Goal: Task Accomplishment & Management: Use online tool/utility

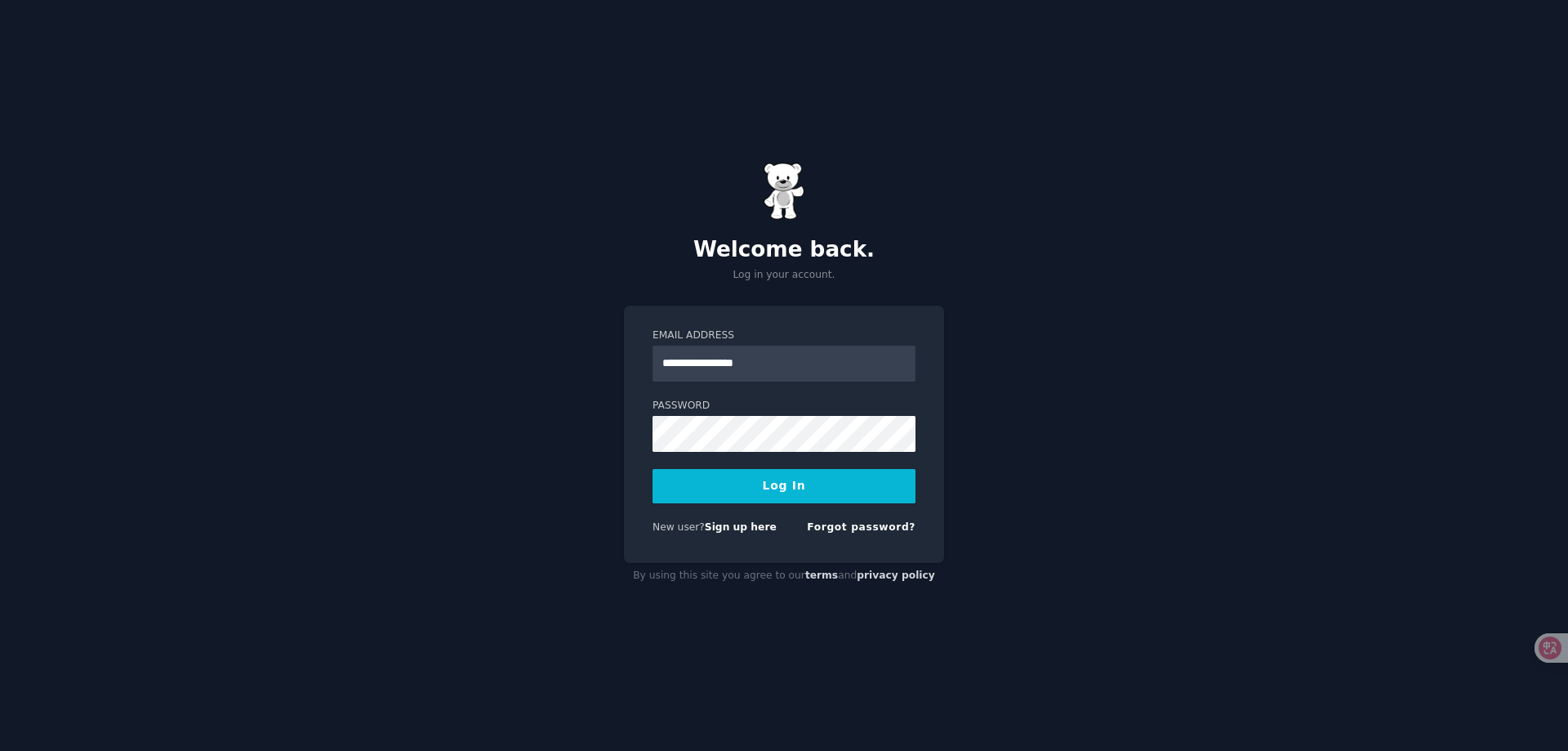
click at [815, 483] on button "Log In" at bounding box center [783, 486] width 263 height 34
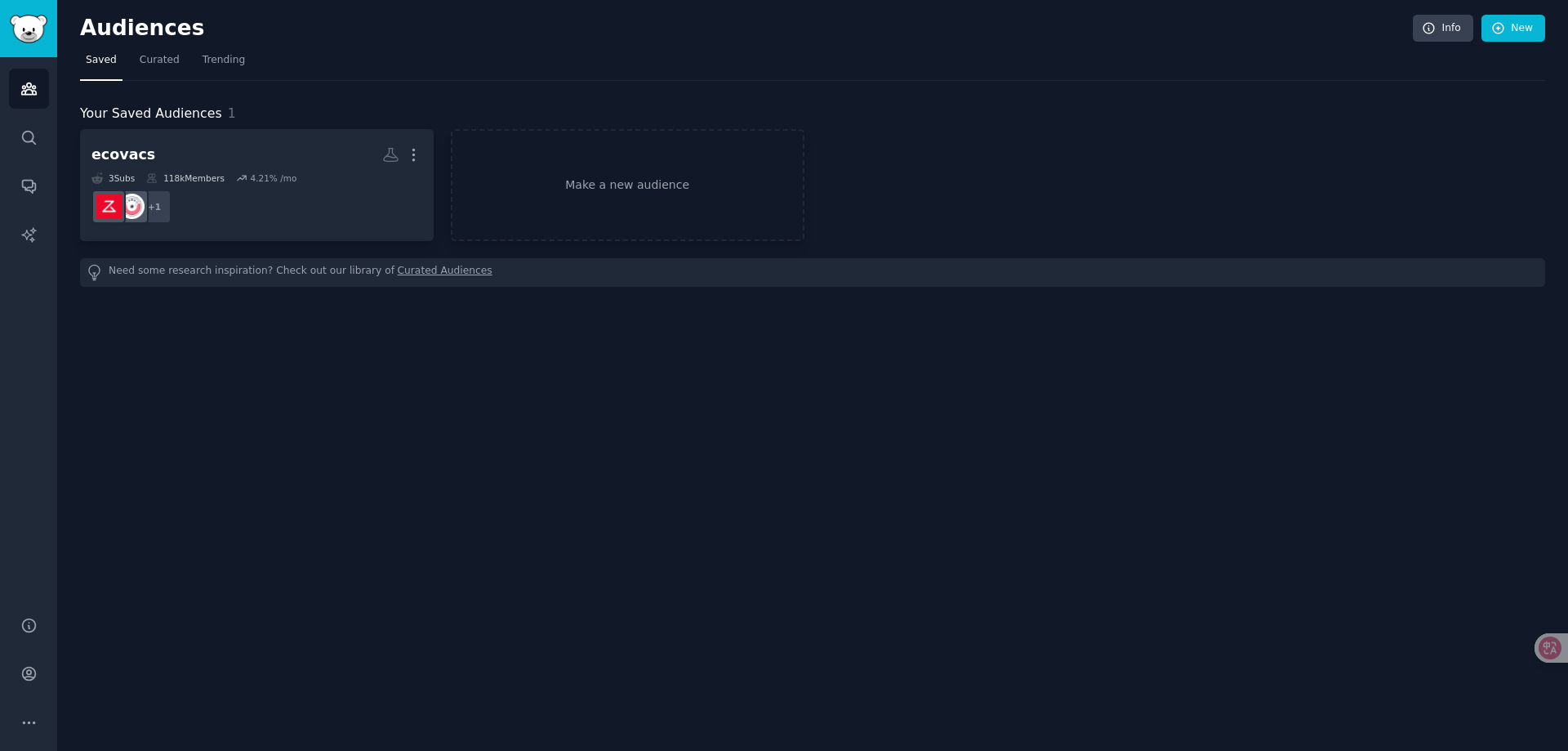
click at [455, 498] on div "Audiences Info New Saved Curated Trending Your Saved Audiences 1 ecovacs More 3…" at bounding box center [812, 375] width 1510 height 751
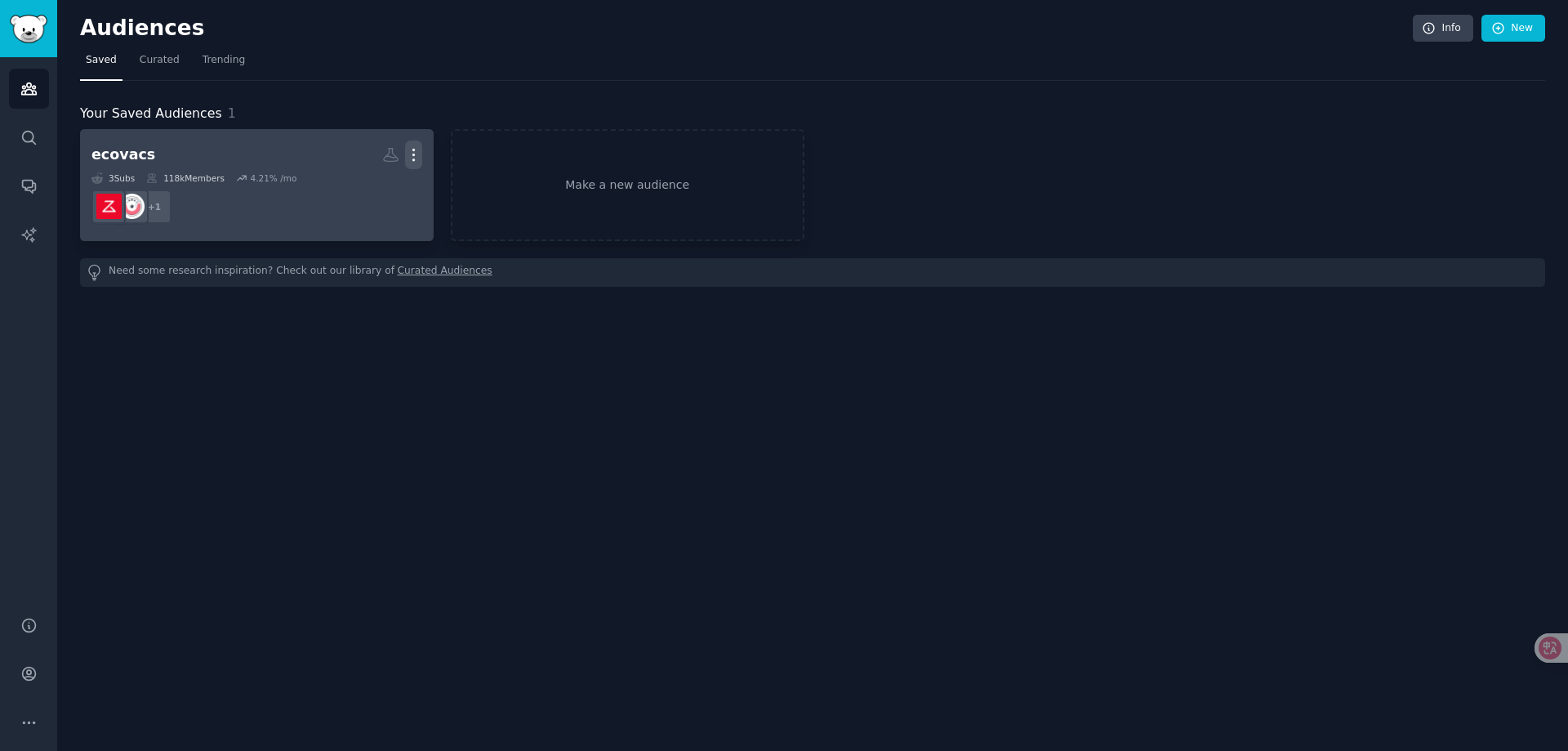
click at [413, 155] on icon "button" at bounding box center [414, 155] width 2 height 12
click at [373, 189] on p "Delete" at bounding box center [369, 189] width 38 height 17
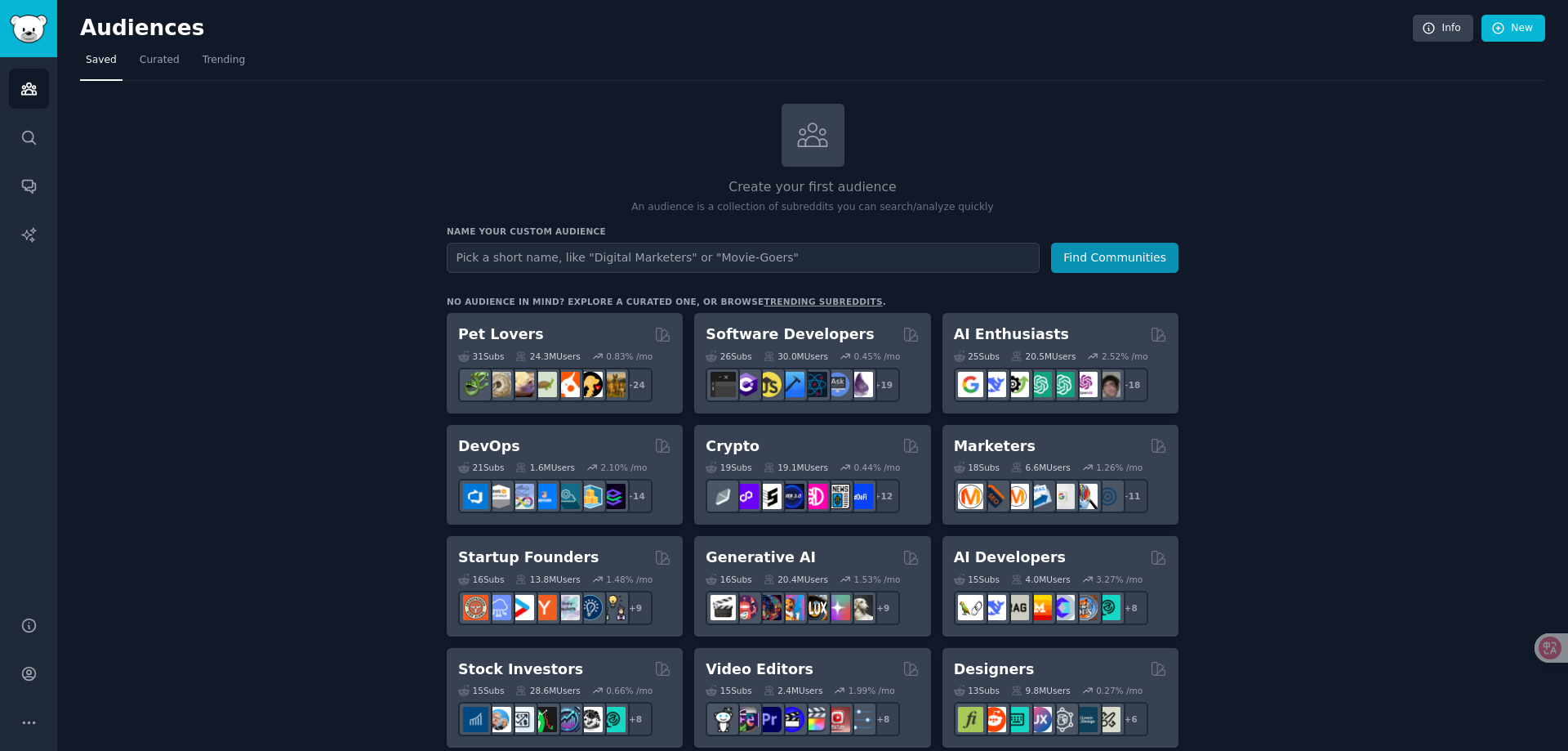
click at [557, 257] on input "text" at bounding box center [743, 258] width 593 height 30
type input "bookmarks"
click at [1051, 243] on button "Find Communities" at bounding box center [1115, 258] width 127 height 30
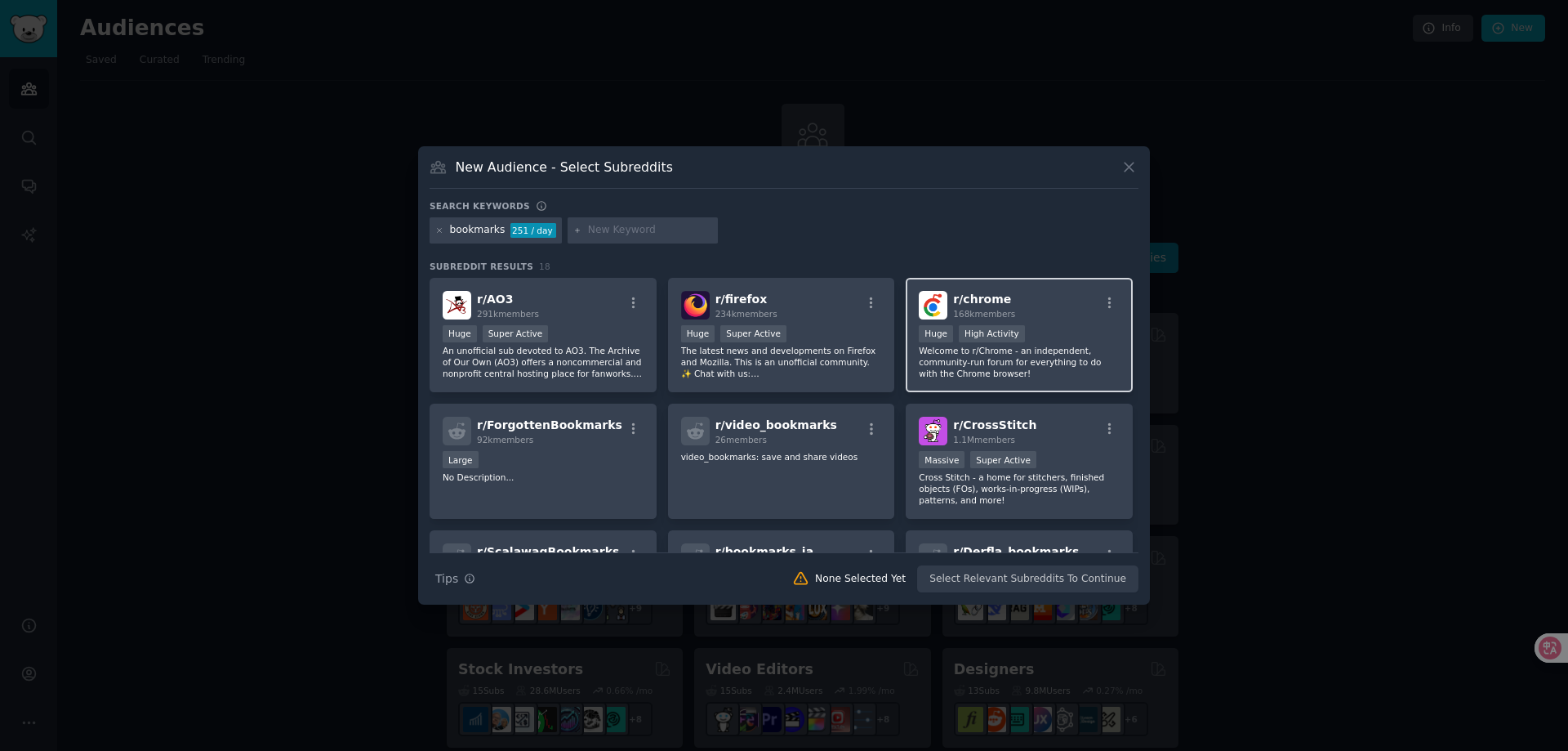
click at [1013, 358] on p "Welcome to r/Chrome - an independent, community-run forum for everything to do …" at bounding box center [1019, 362] width 201 height 34
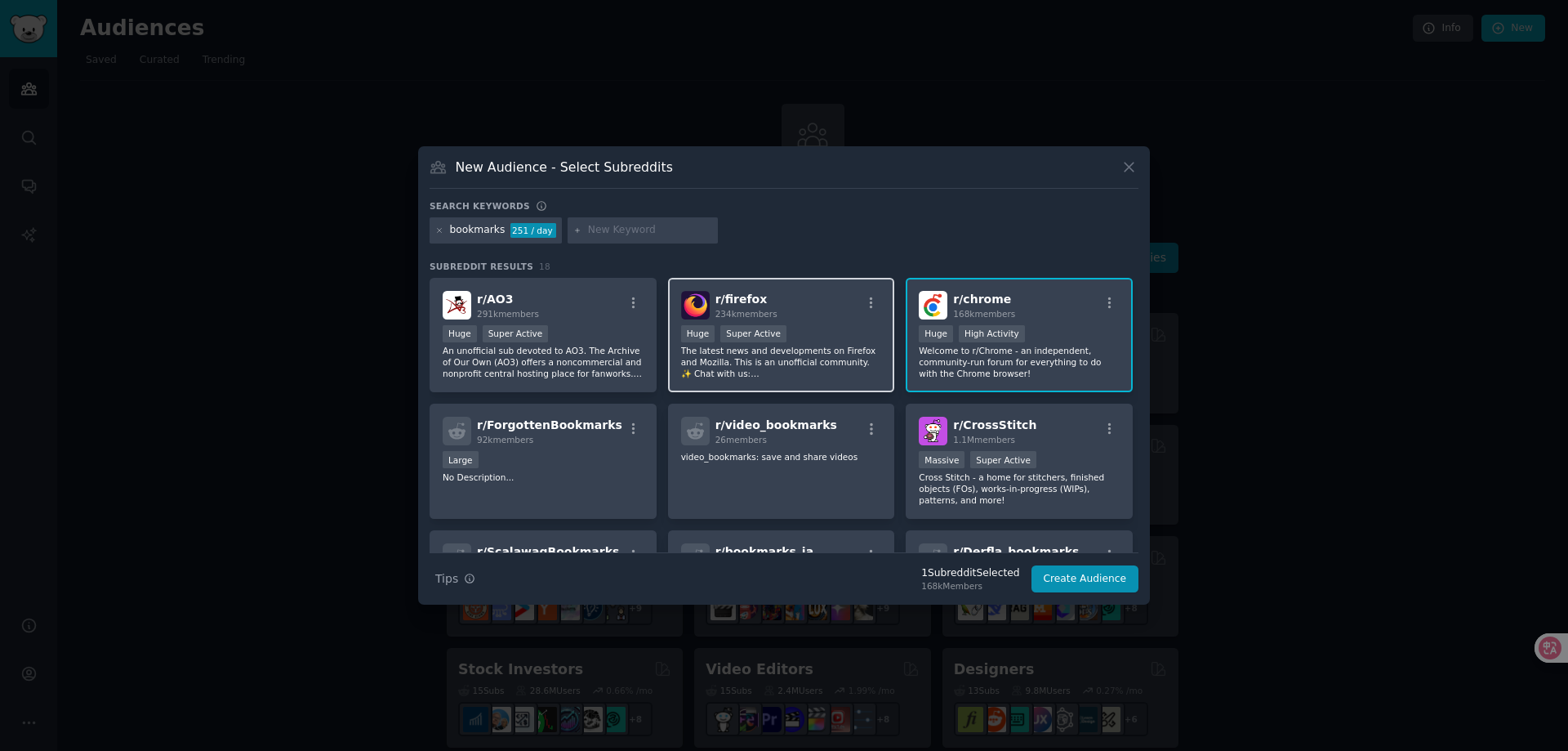
click at [805, 354] on p "The latest news and developments on Firefox and Mozilla. This is an unofficial …" at bounding box center [781, 362] width 201 height 34
click at [850, 338] on div "100,000 - 1,000,000 members Huge Super Active" at bounding box center [781, 335] width 201 height 21
click at [836, 334] on div "100,000 - 1,000,000 members Huge Super Active" at bounding box center [781, 335] width 201 height 21
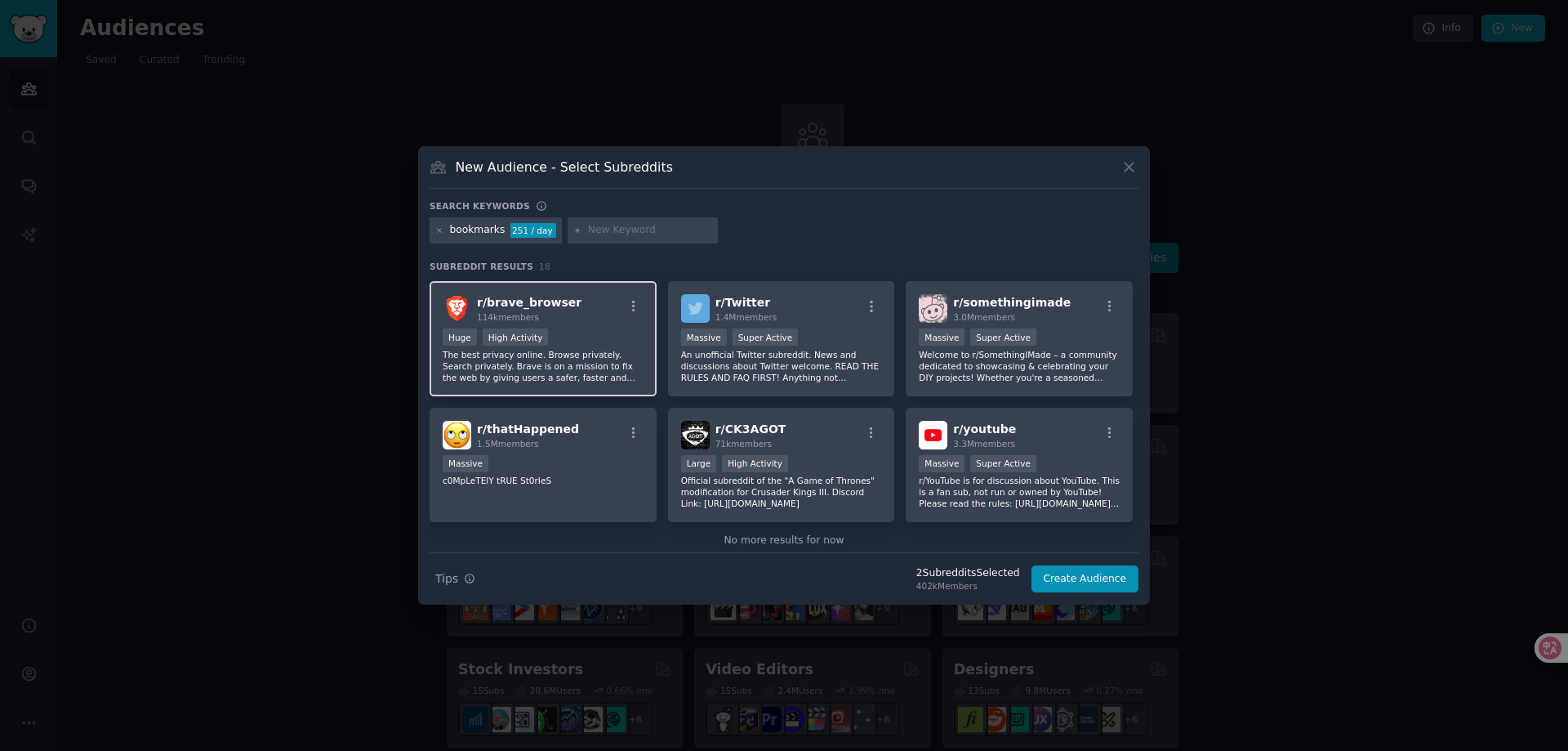
scroll to position [485, 0]
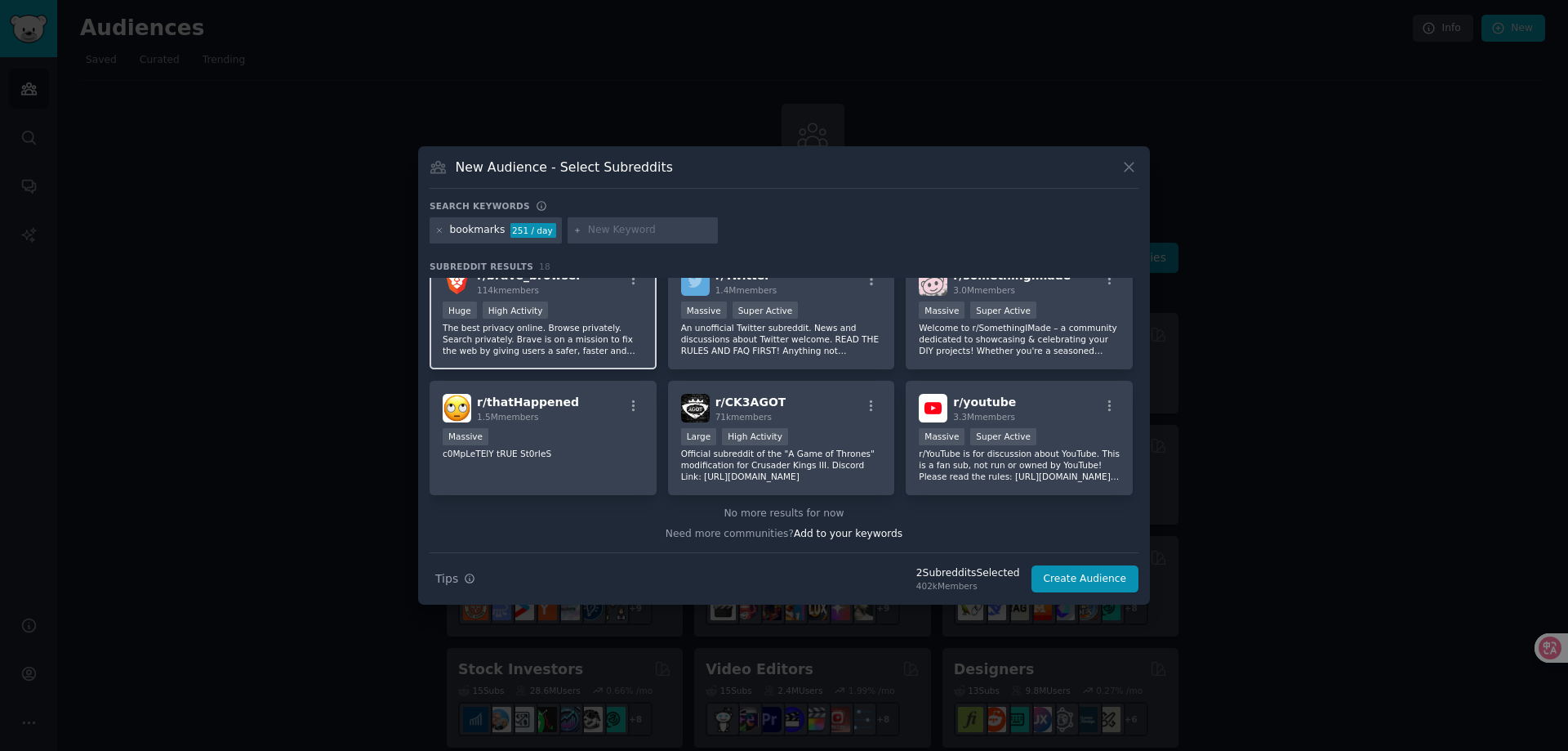
click at [595, 335] on p "The best privacy online. Browse privately. Search privately. Brave is on a miss…" at bounding box center [543, 339] width 201 height 34
click at [635, 228] on input "text" at bounding box center [649, 230] width 124 height 14
type input "raindropio"
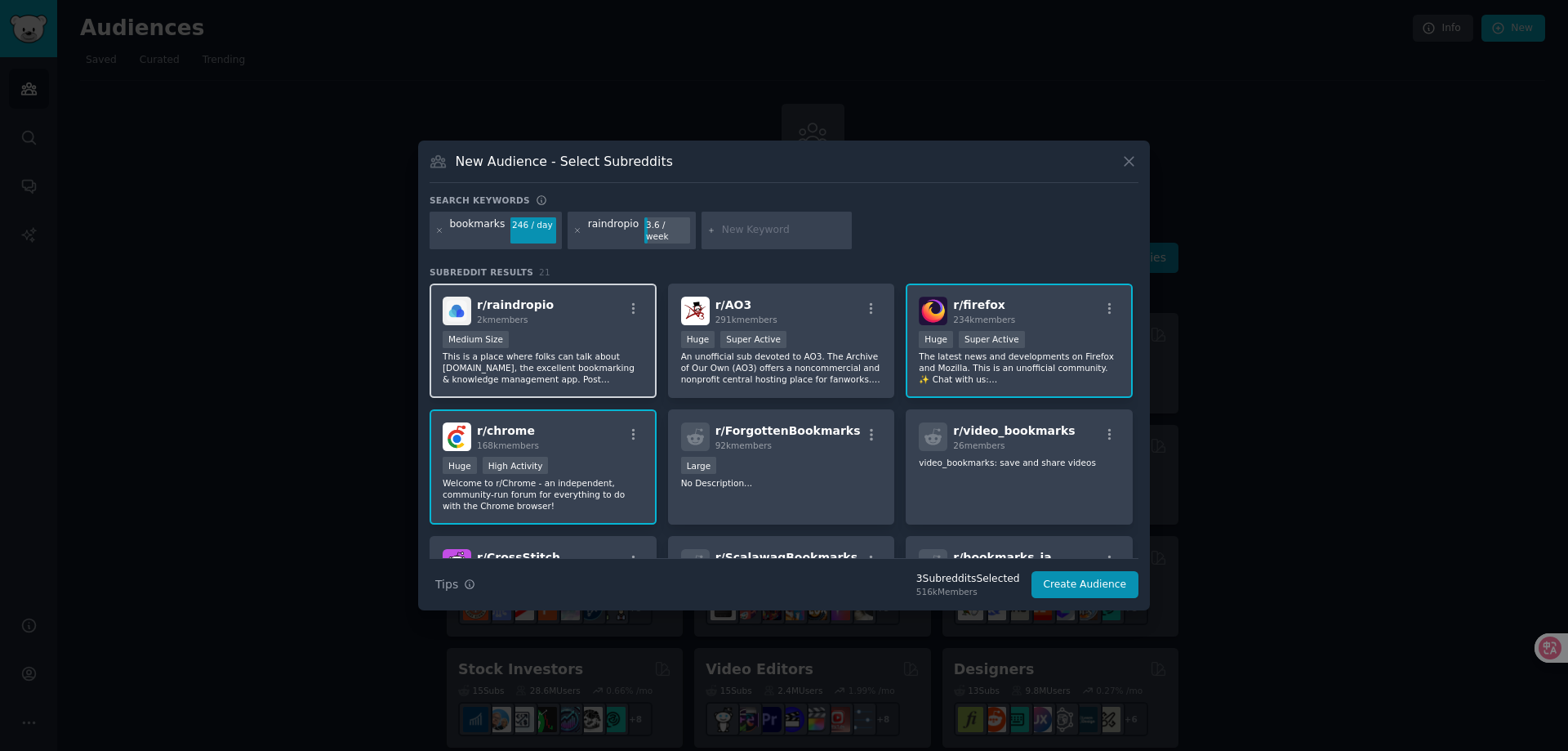
click at [589, 340] on div "Medium Size" at bounding box center [543, 341] width 201 height 21
click at [733, 229] on input "text" at bounding box center [783, 230] width 124 height 14
type input "startme"
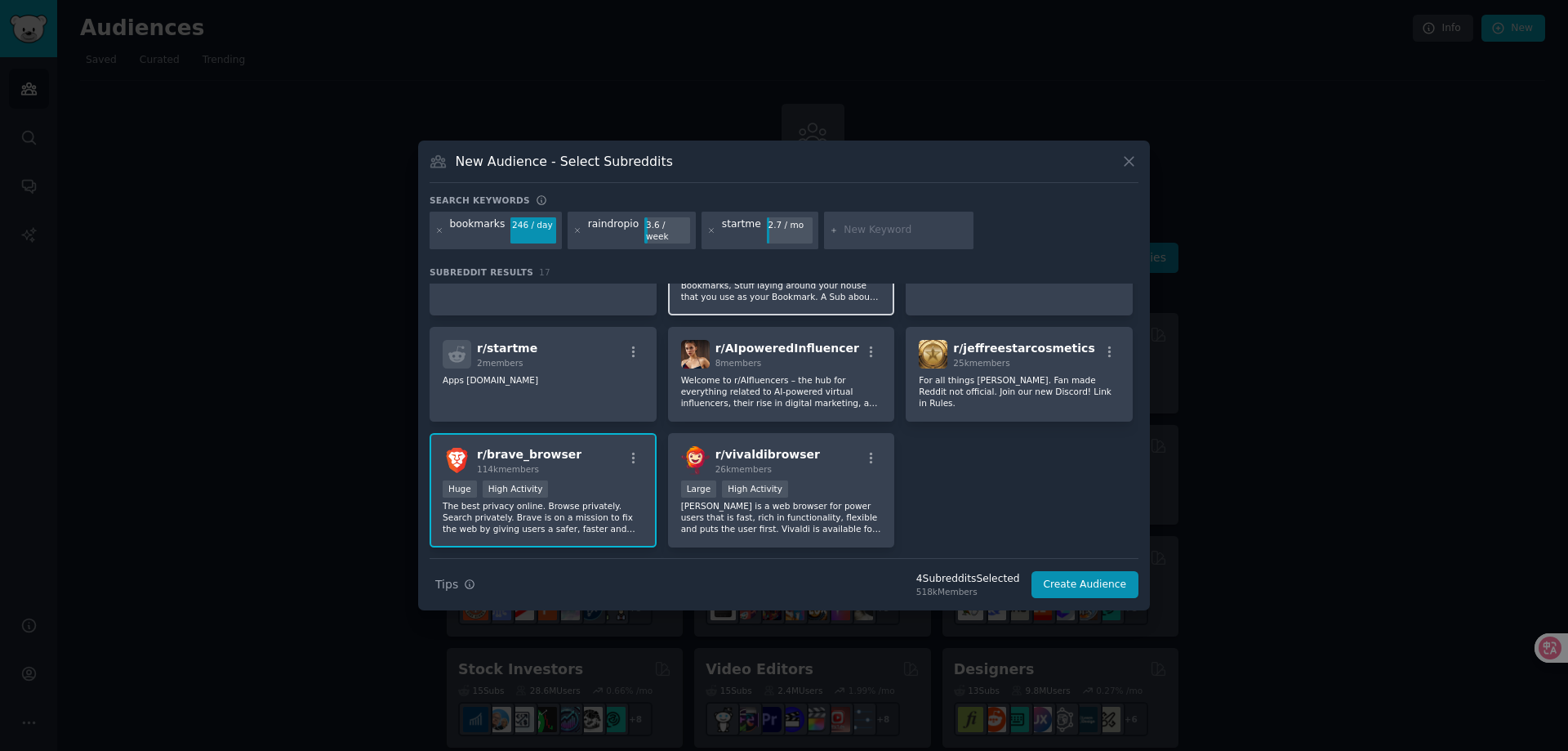
scroll to position [490, 0]
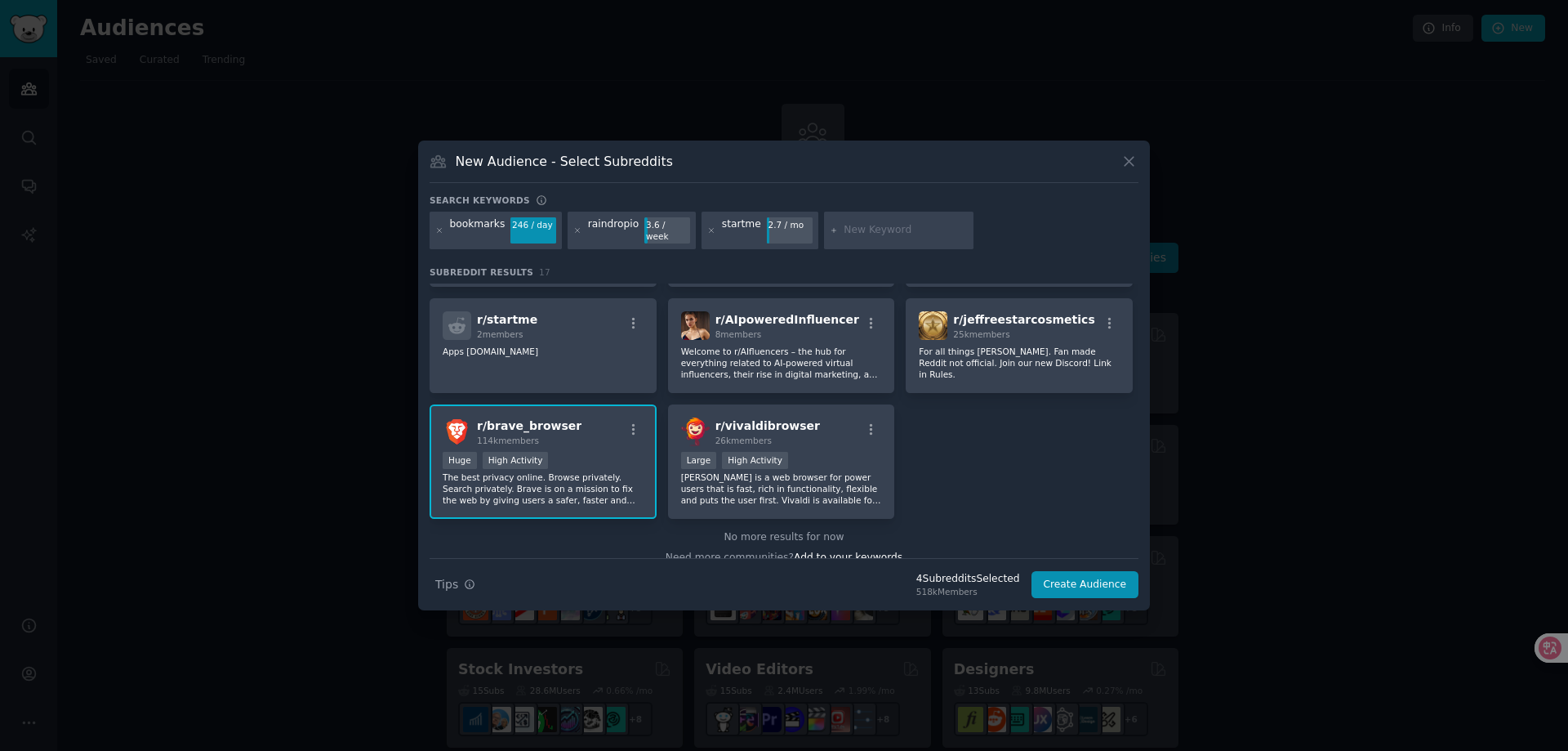
click at [862, 236] on input "text" at bounding box center [905, 230] width 124 height 14
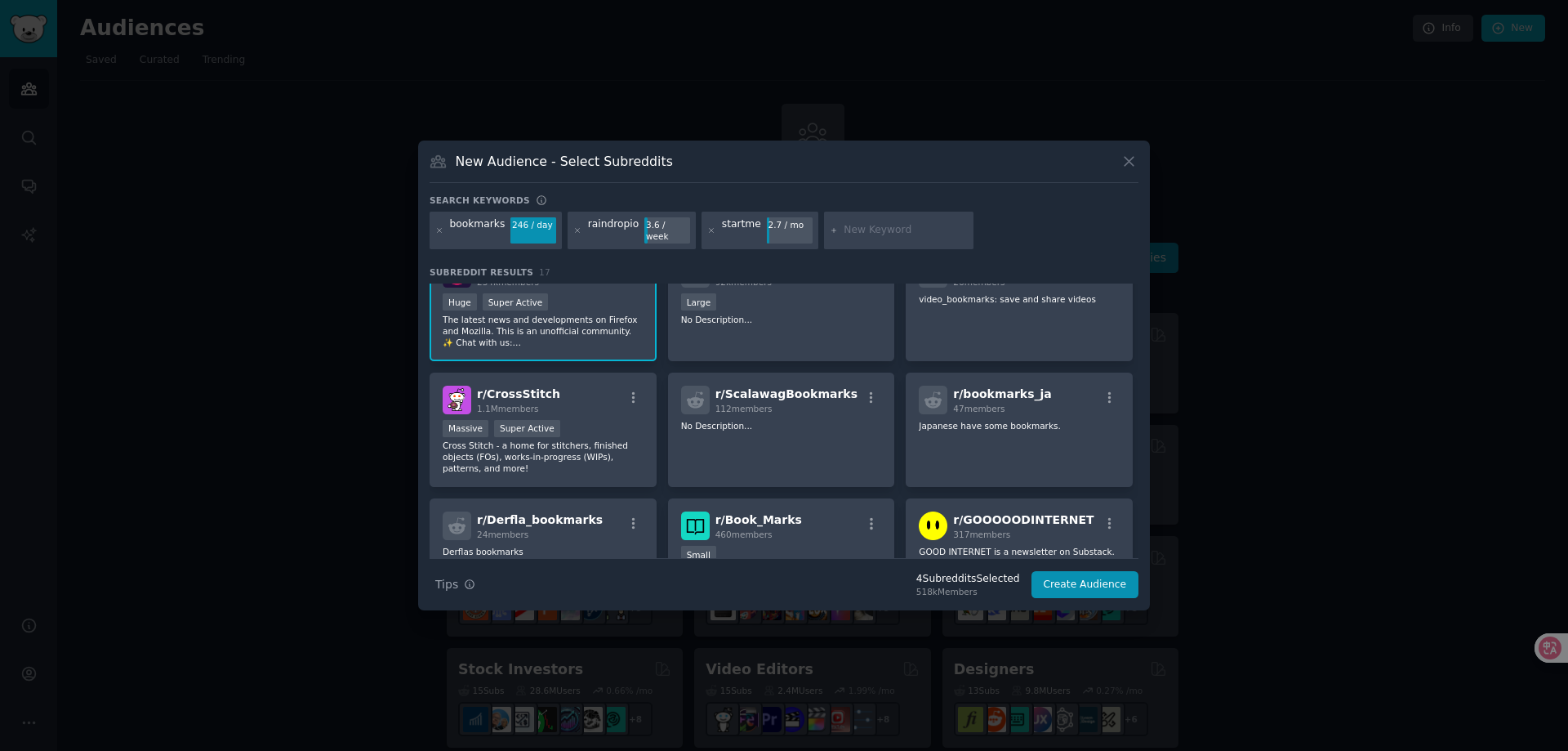
scroll to position [0, 0]
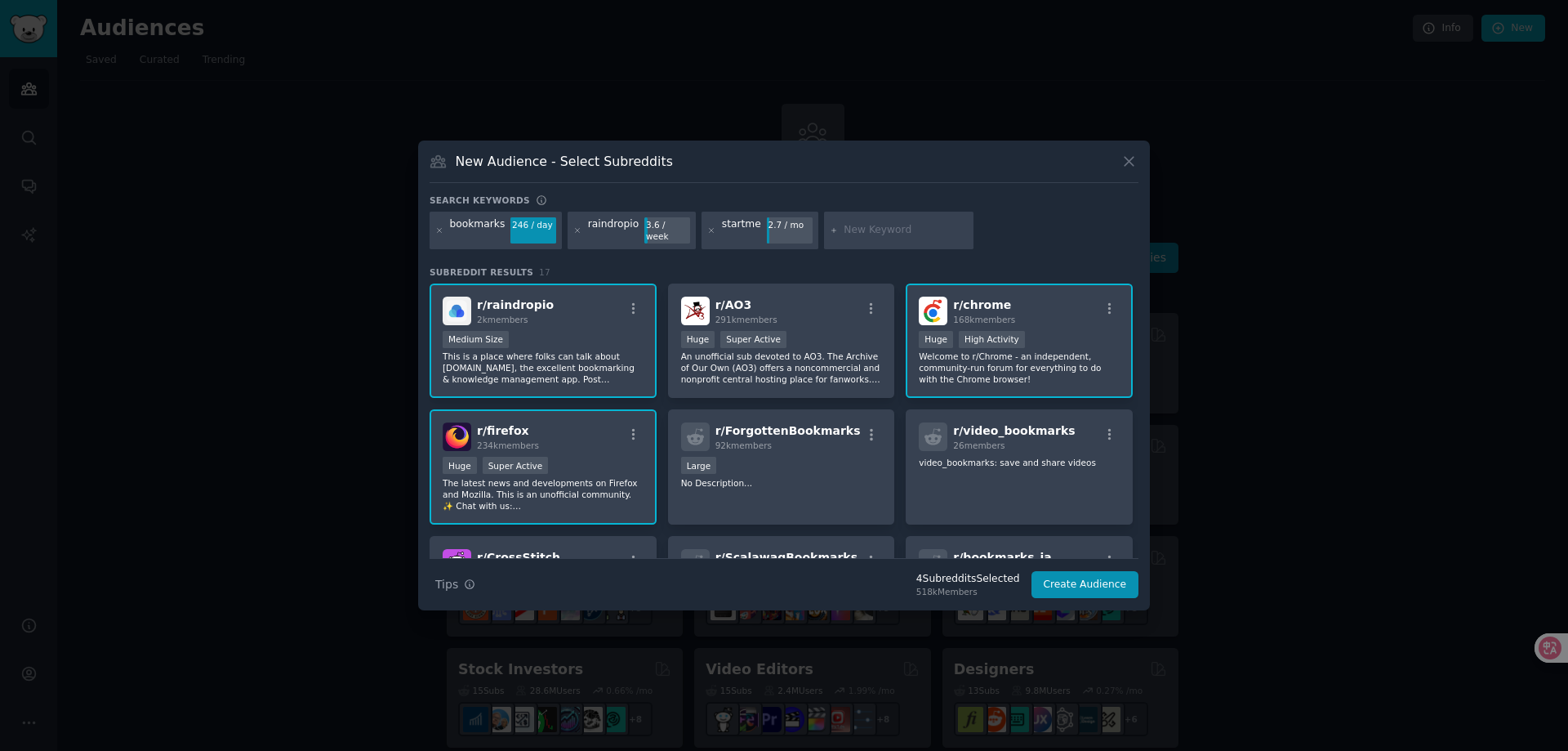
click at [846, 231] on input "text" at bounding box center [905, 230] width 124 height 14
type input "c"
type input "booky"
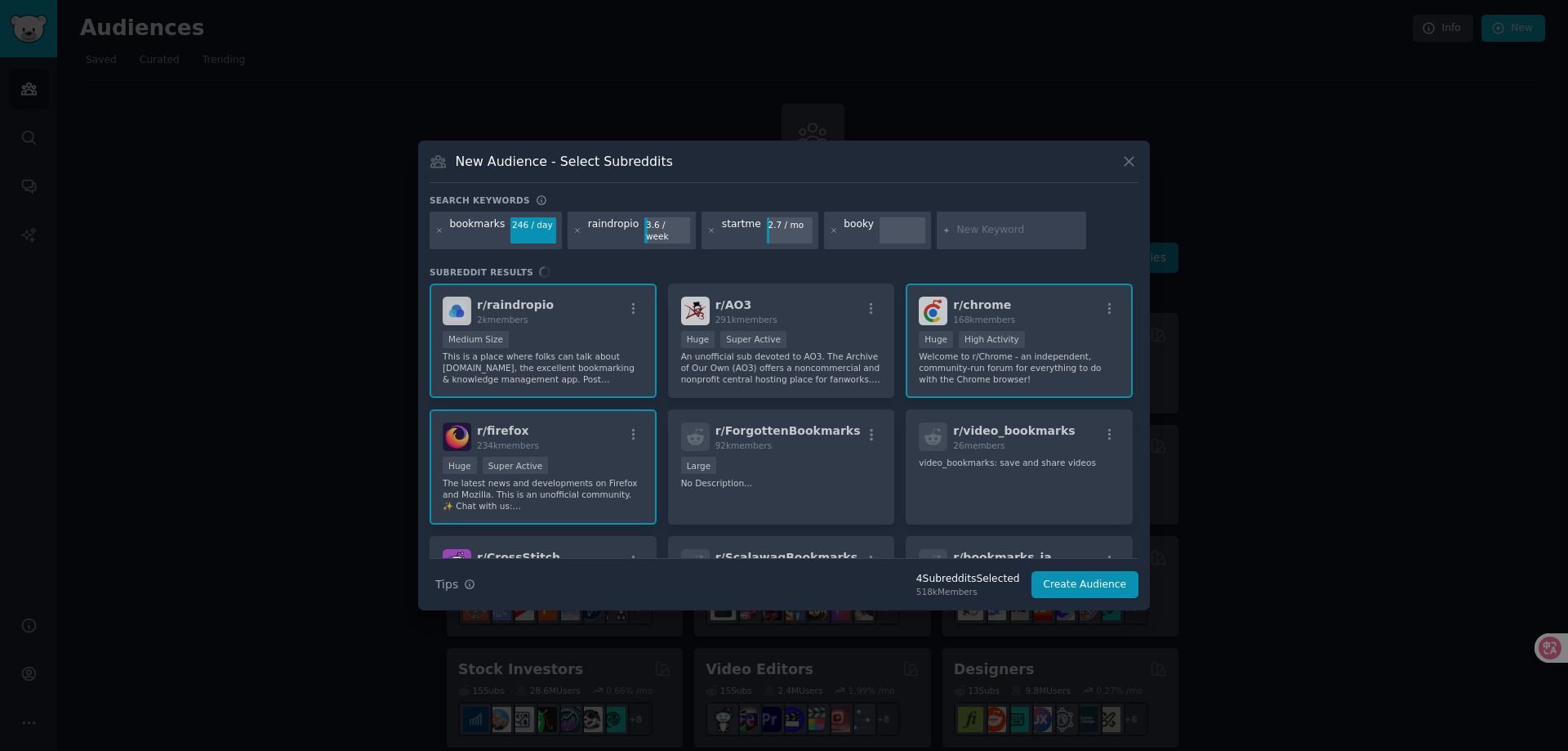
click at [978, 230] on input "text" at bounding box center [1018, 230] width 124 height 14
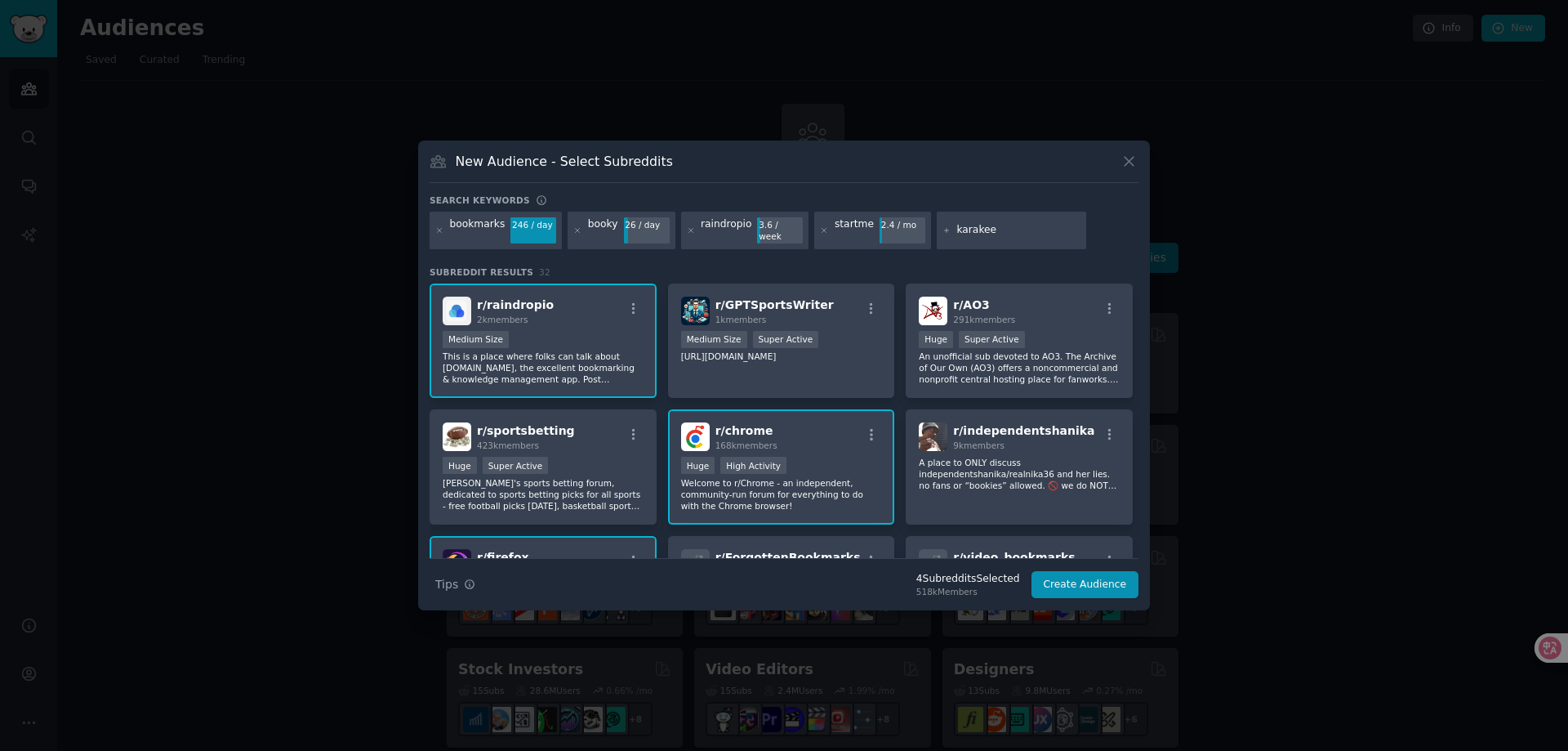
type input "karakeep"
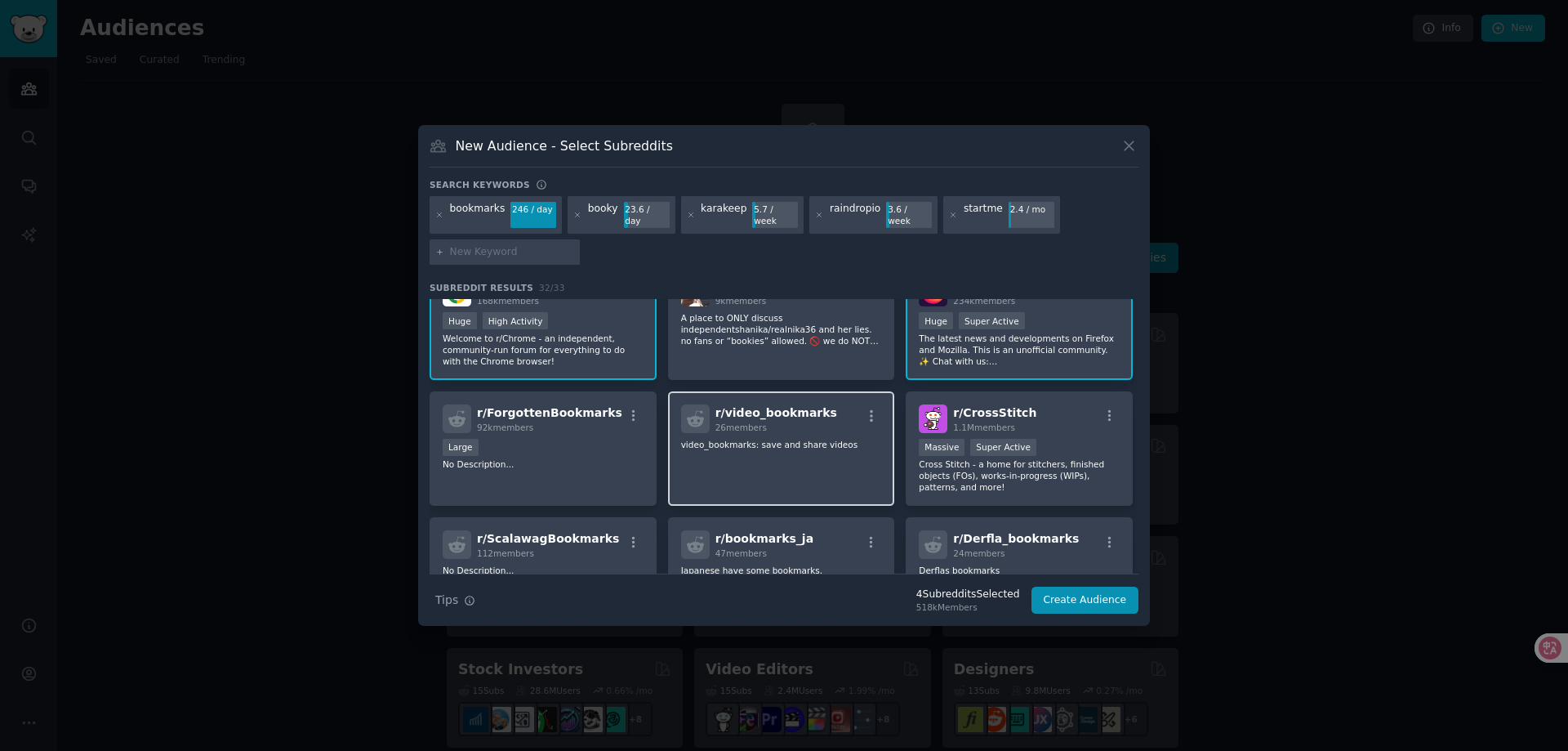
scroll to position [327, 0]
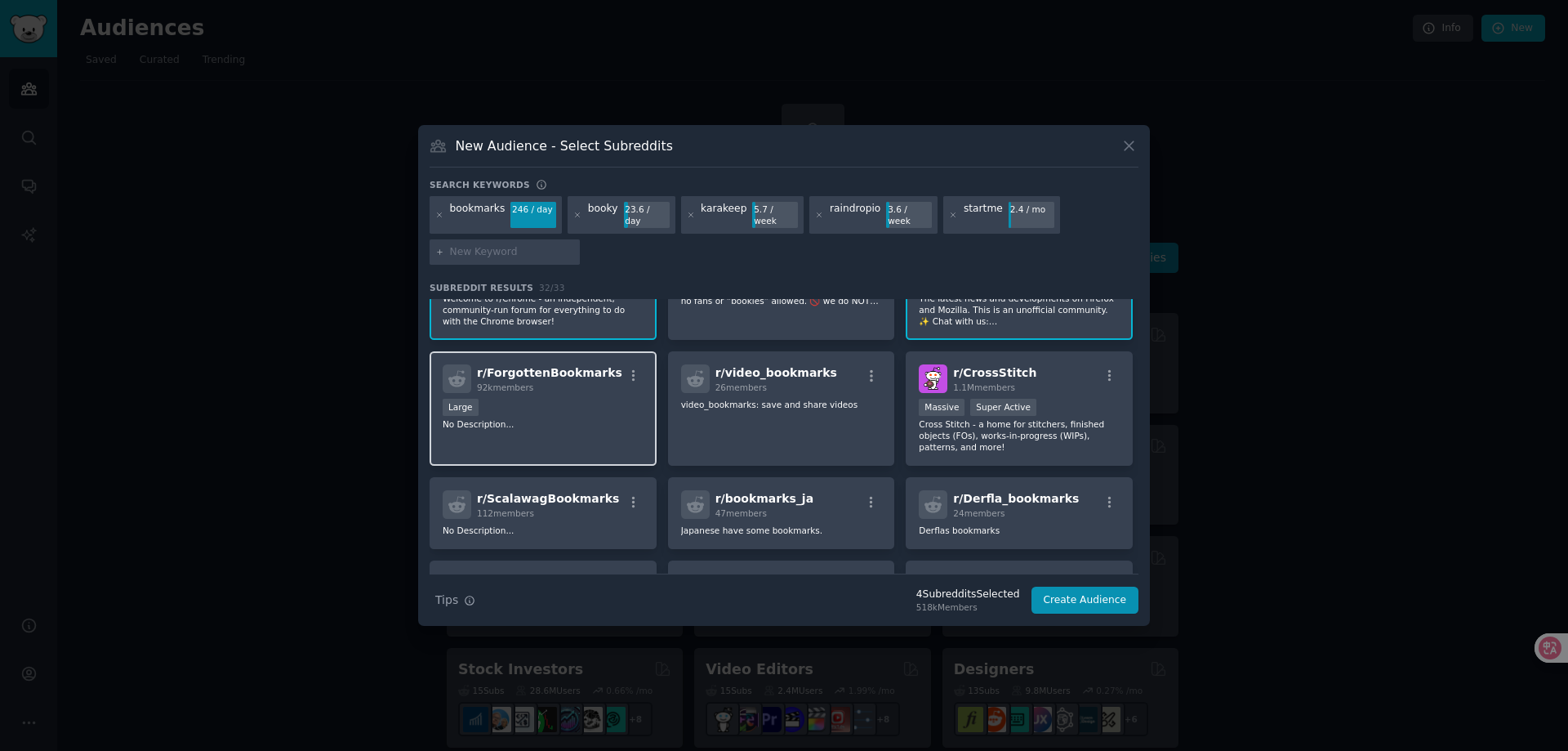
click at [576, 399] on div "Large" at bounding box center [543, 408] width 201 height 21
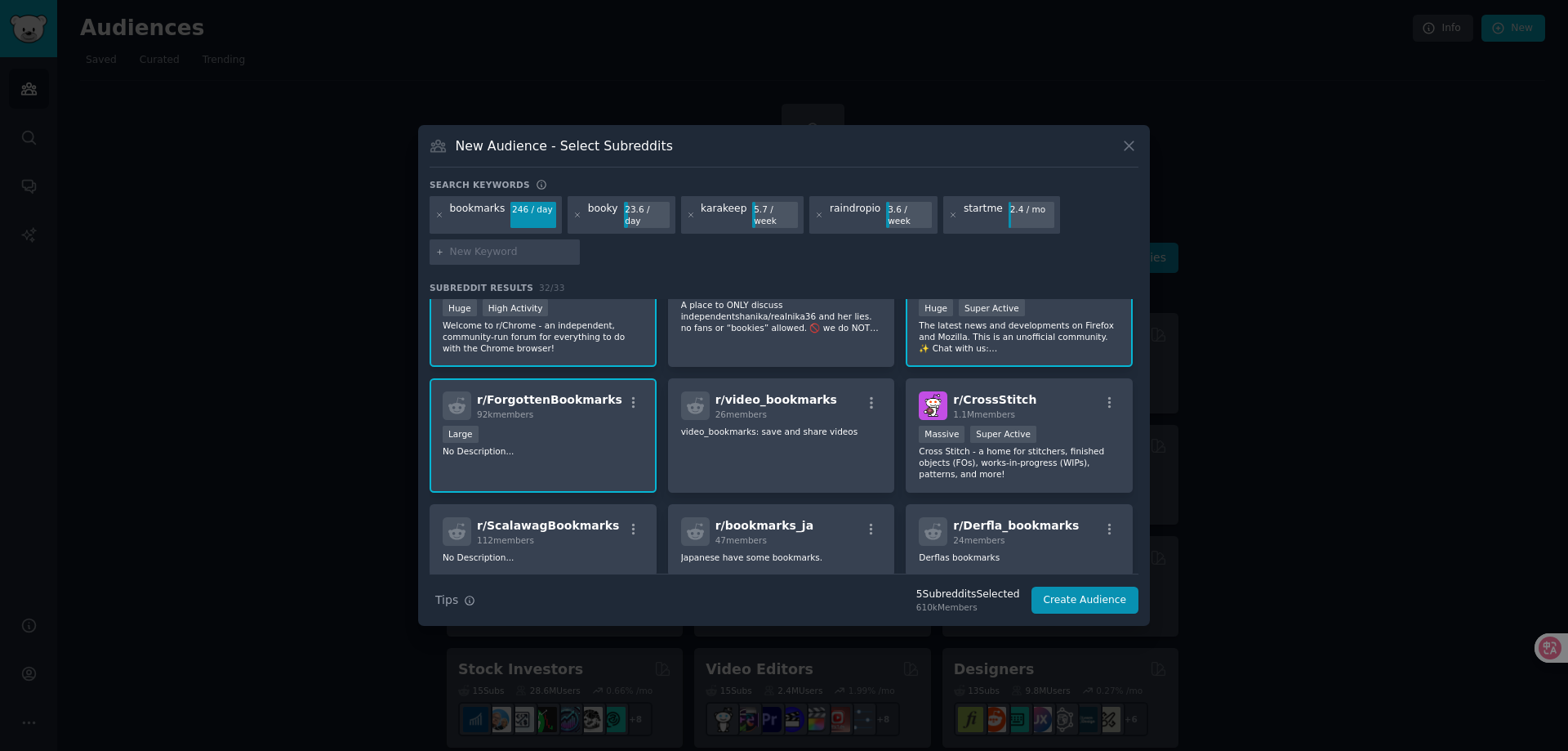
scroll to position [0, 0]
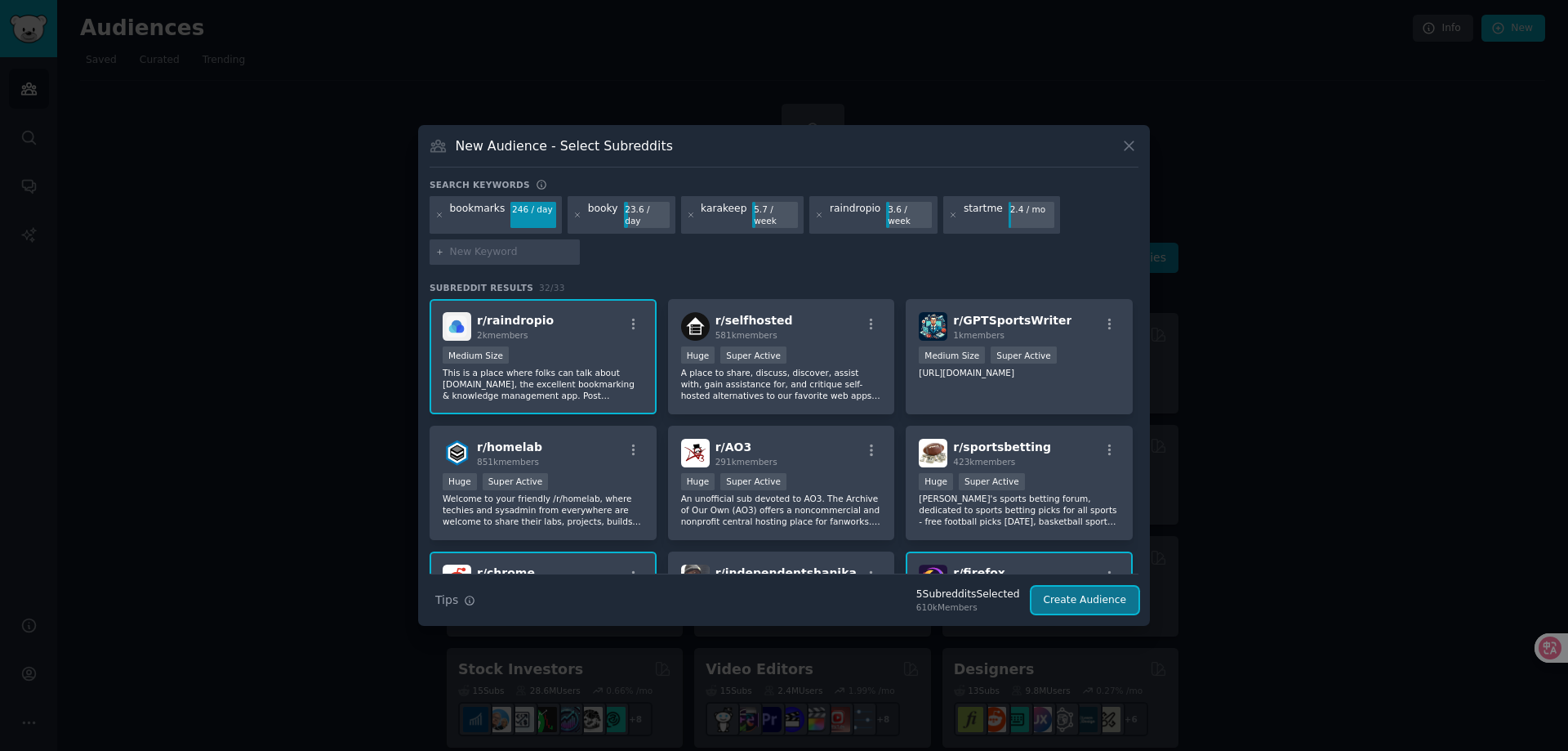
click at [1077, 596] on button "Create Audience" at bounding box center [1085, 600] width 107 height 28
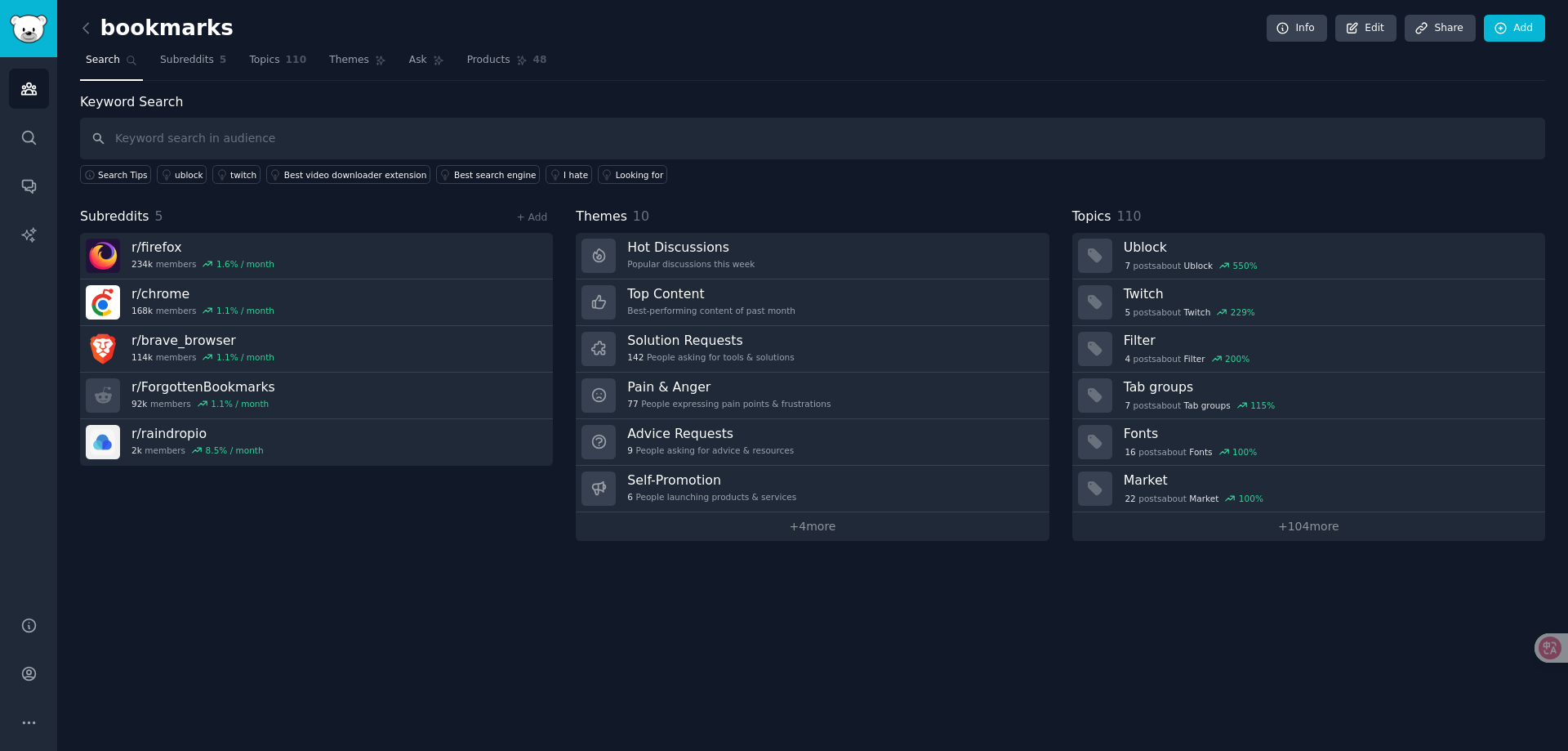
click at [210, 139] on input "text" at bounding box center [813, 138] width 1465 height 42
type input "b"
type input "o"
type input "bookmarks"
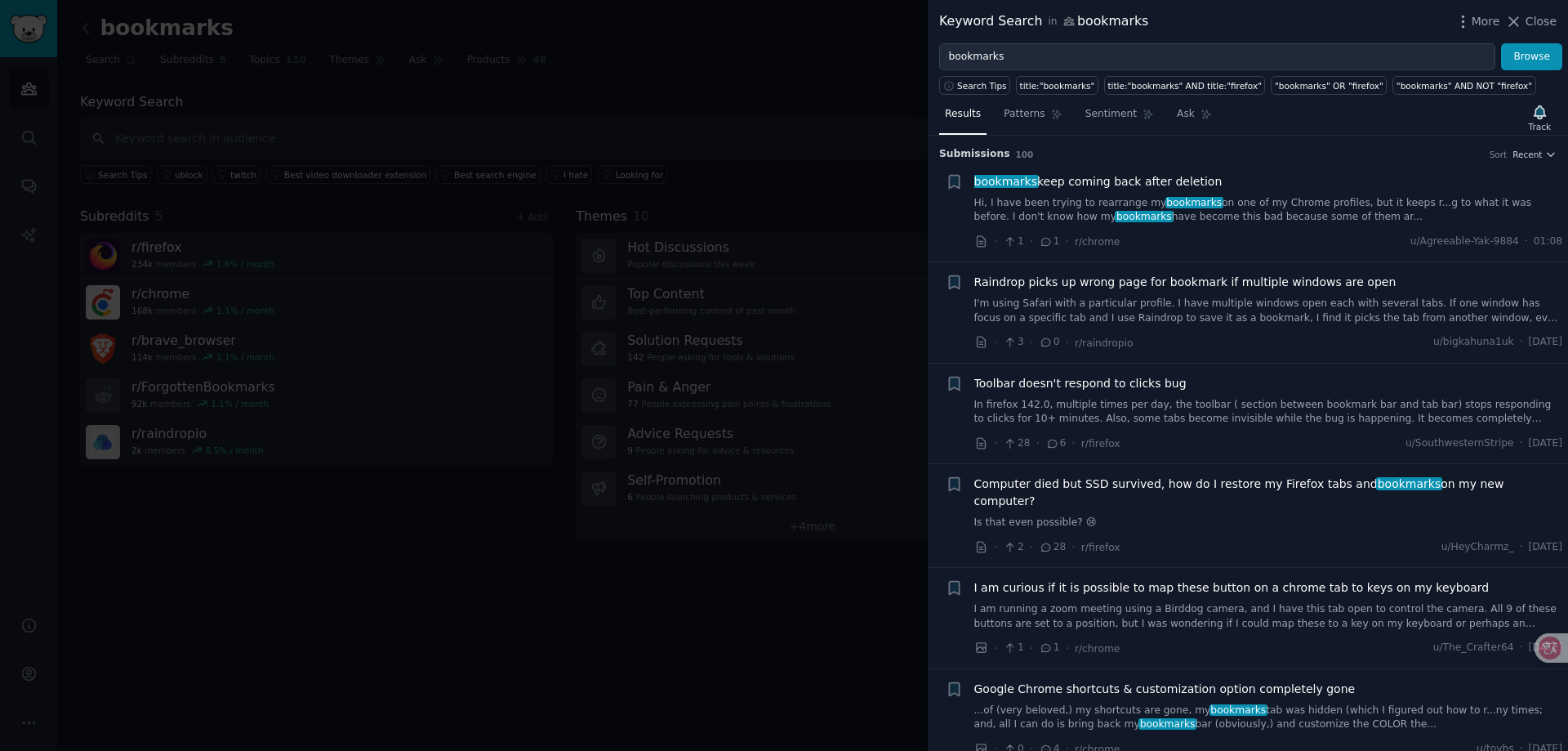
click at [1420, 200] on link "Hi, I have been trying to rearrange my bookmarks on one of my Chrome profiles, …" at bounding box center [1269, 211] width 589 height 29
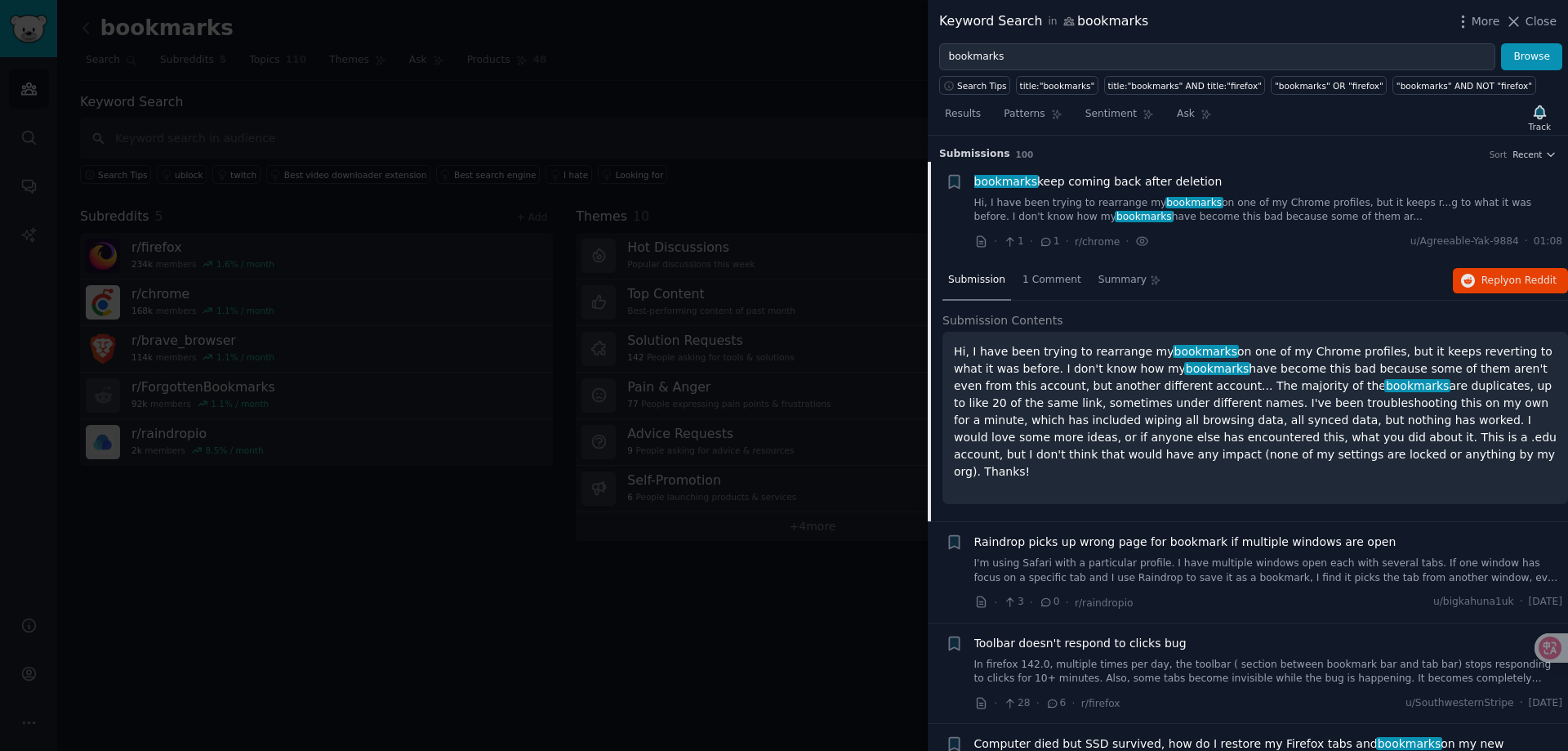
scroll to position [26, 0]
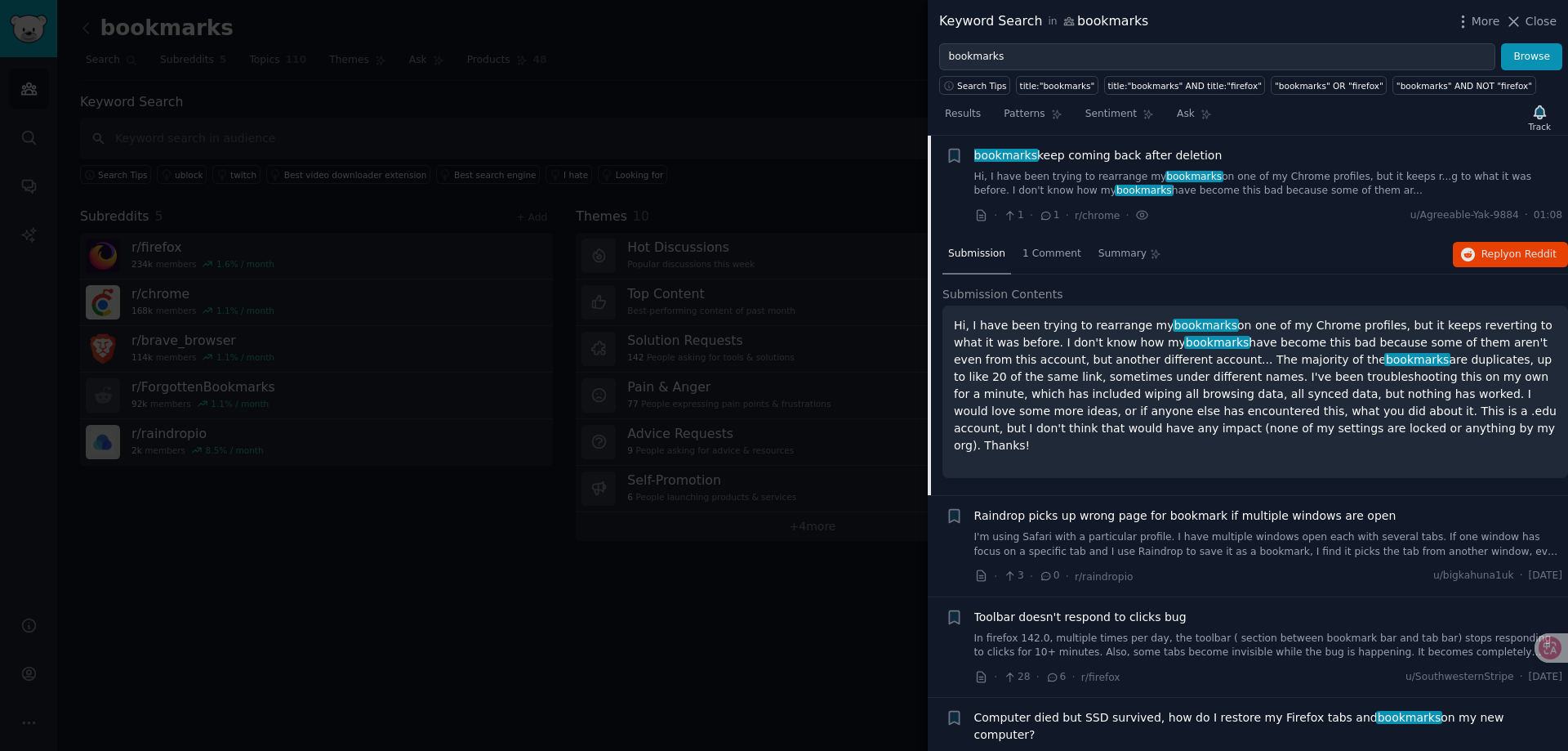
click at [1119, 159] on span "bookmarks keep coming back after deletion" at bounding box center [1098, 155] width 248 height 17
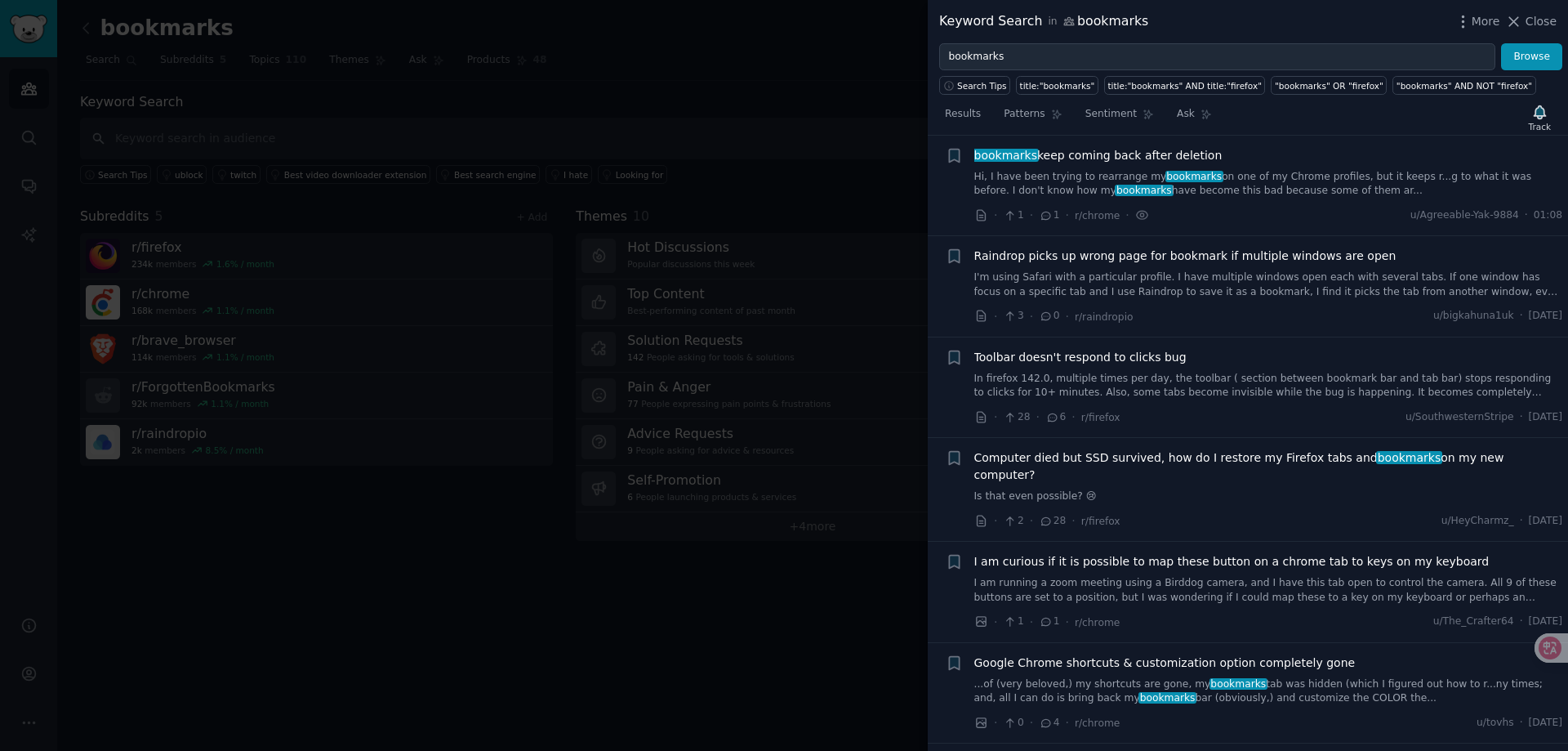
click at [1101, 165] on div "bookmarks keep coming back after deletion Hi, I have been trying to rearrange m…" at bounding box center [1269, 173] width 589 height 52
click at [1104, 155] on span "bookmarks keep coming back after deletion" at bounding box center [1098, 155] width 248 height 17
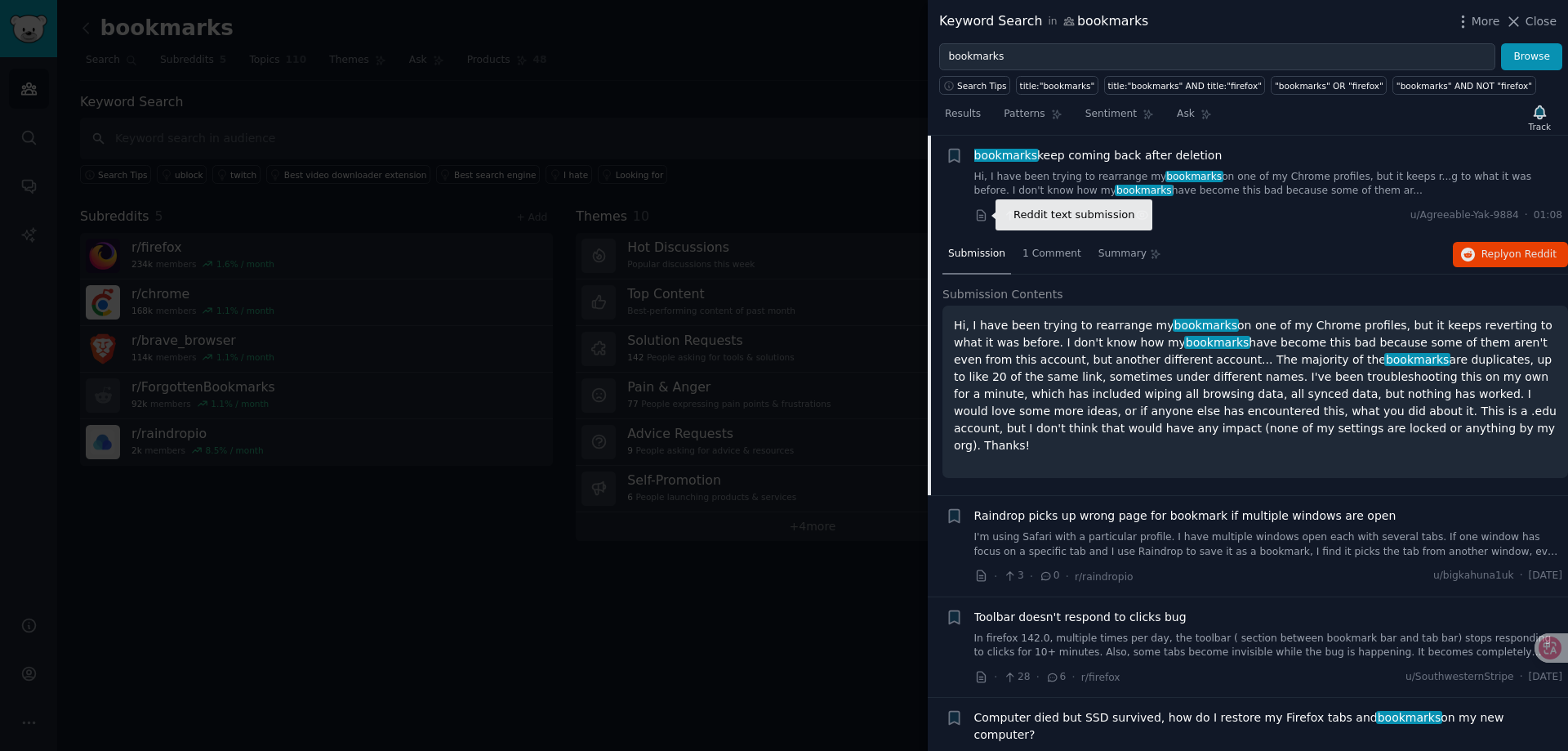
click at [984, 215] on icon at bounding box center [982, 216] width 14 height 14
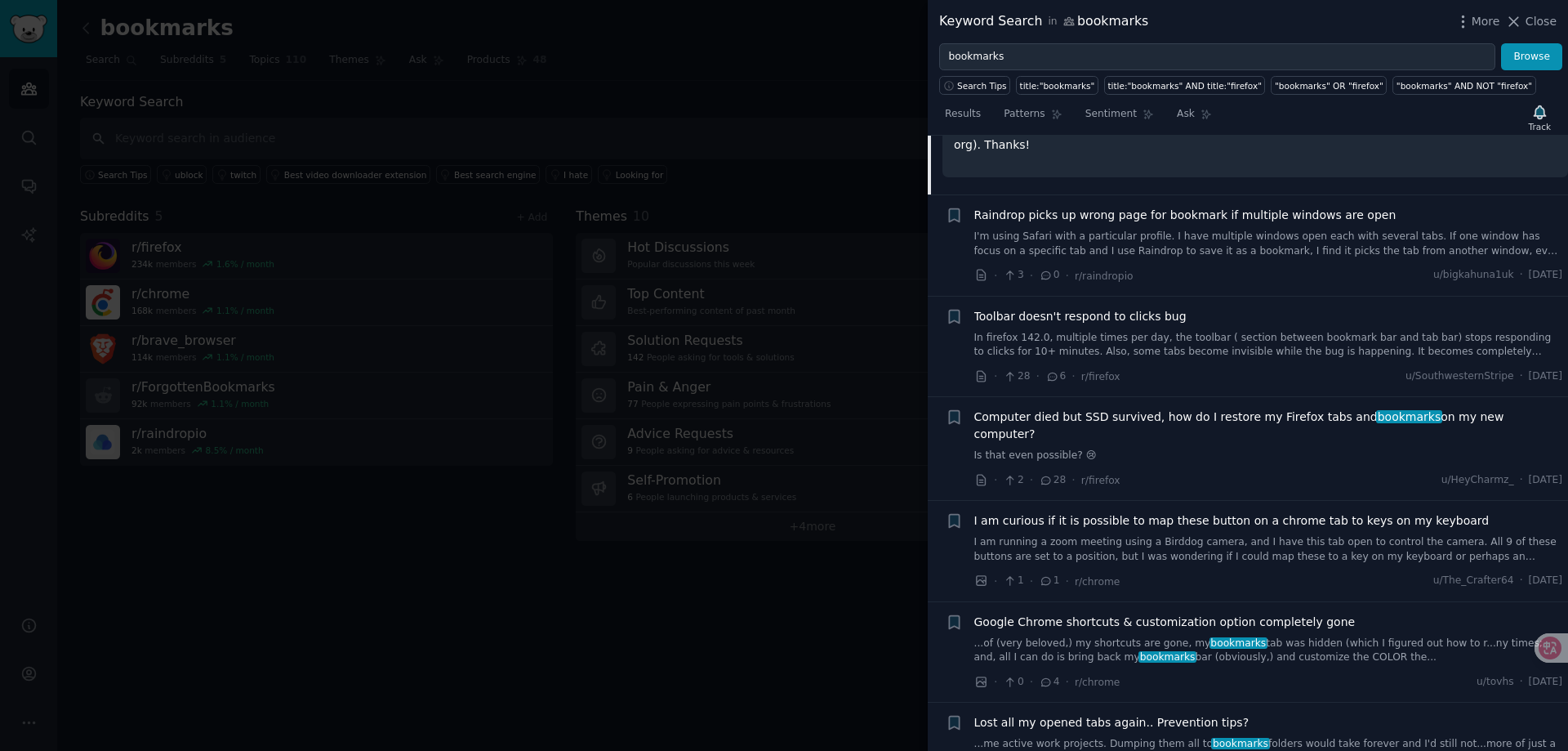
scroll to position [408, 0]
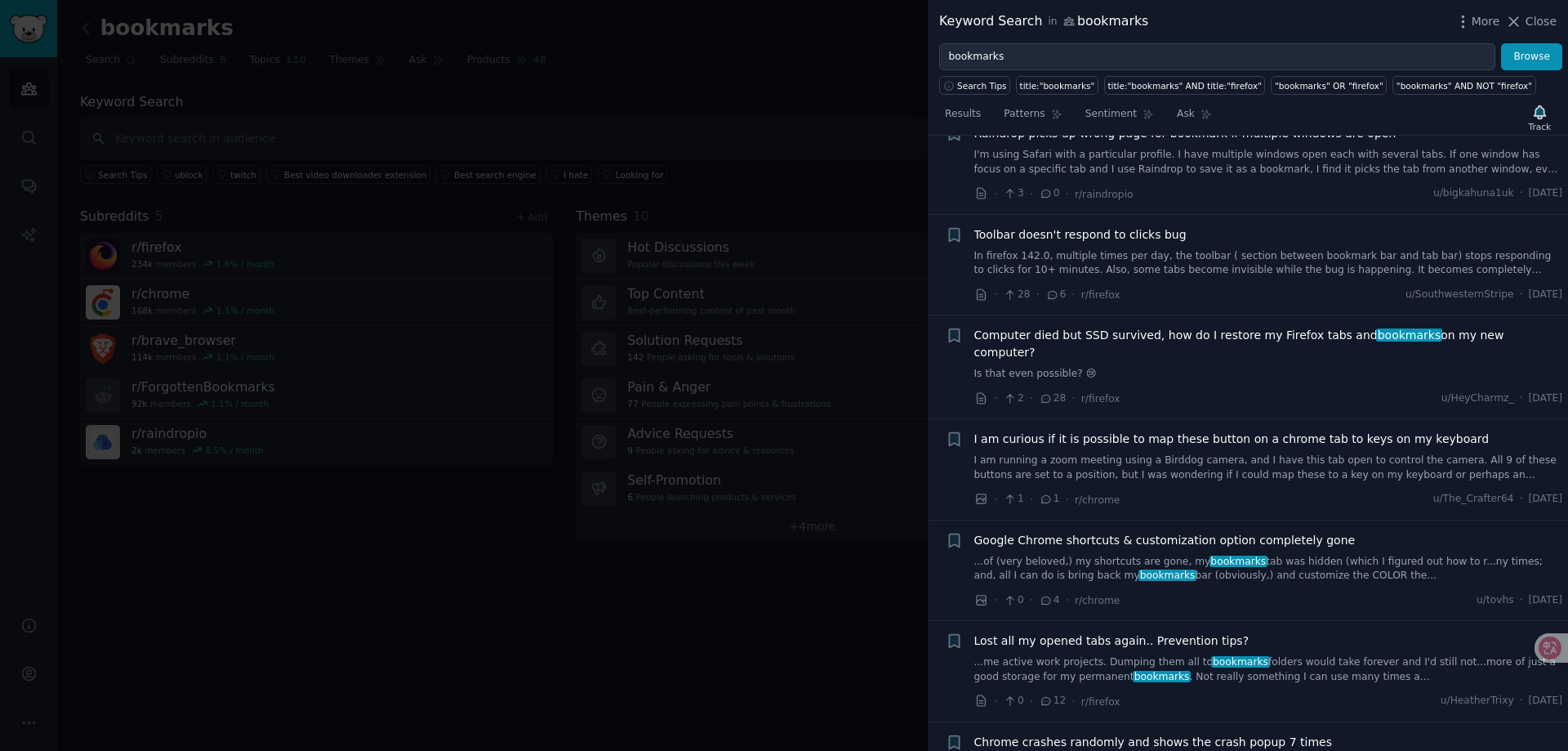
click at [756, 565] on div at bounding box center [784, 375] width 1568 height 751
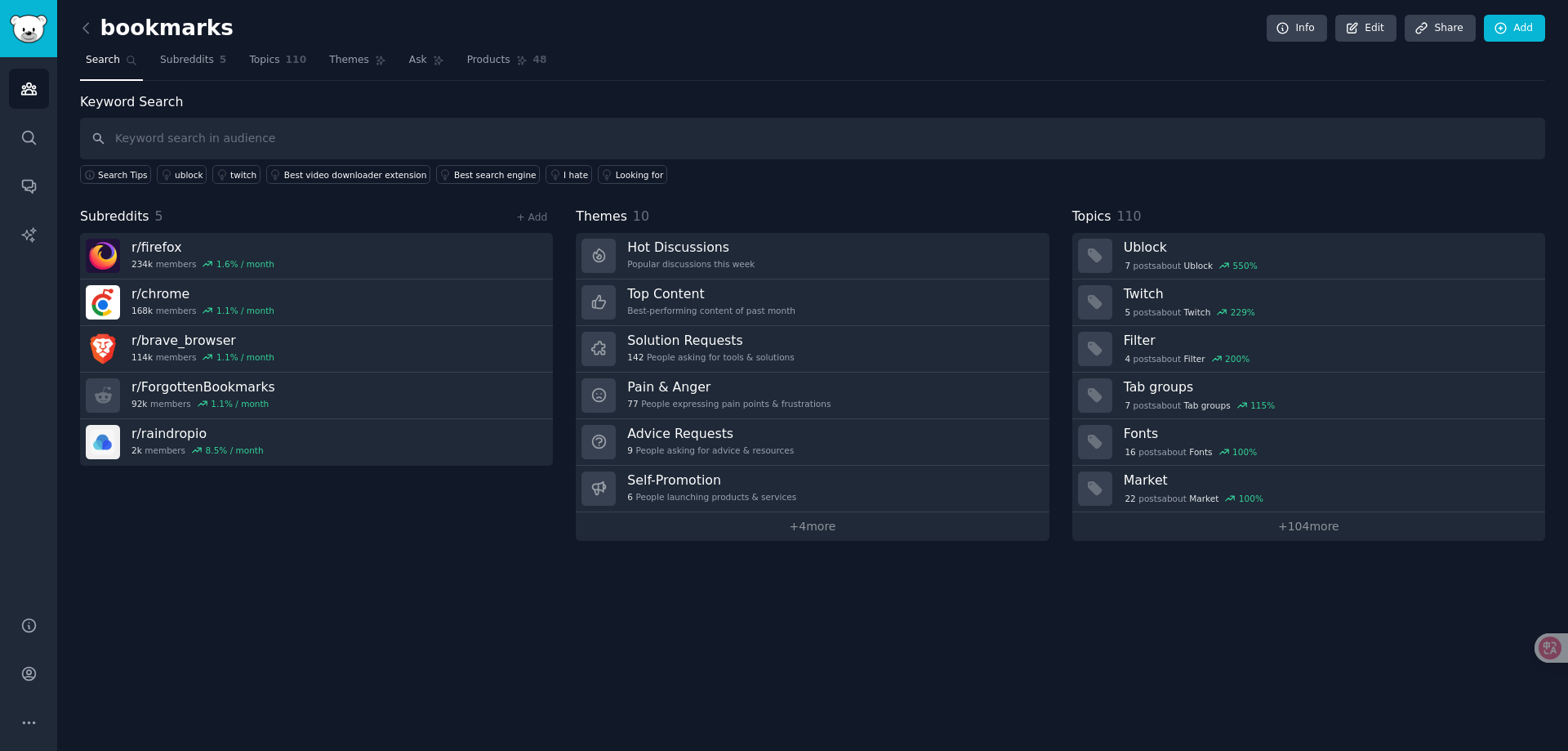
click at [810, 624] on div "bookmarks Info Edit Share Add Search Subreddits 5 Topics 110 Themes Ask Product…" at bounding box center [812, 375] width 1510 height 751
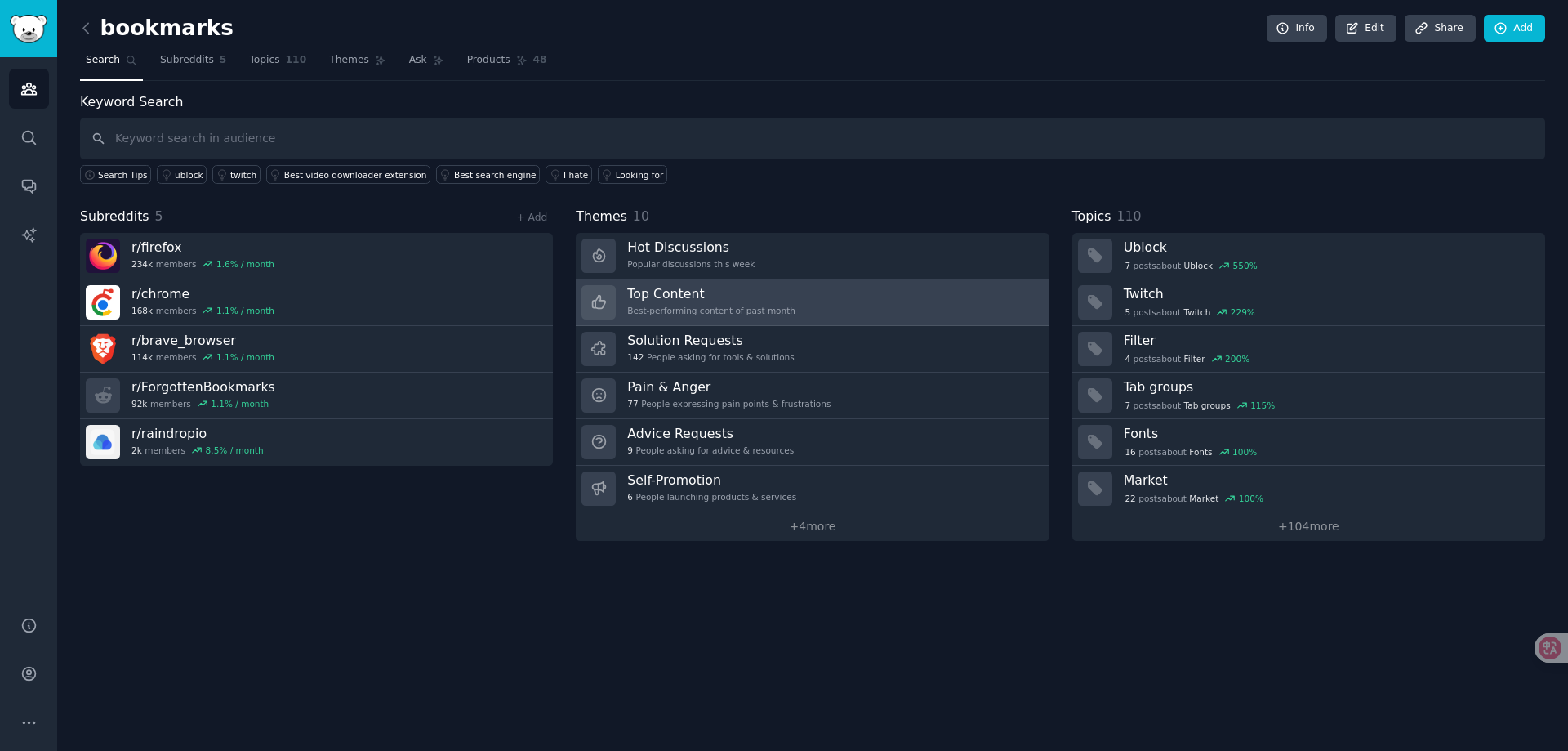
click at [887, 314] on link "Top Content Best-performing content of past month" at bounding box center [811, 303] width 472 height 47
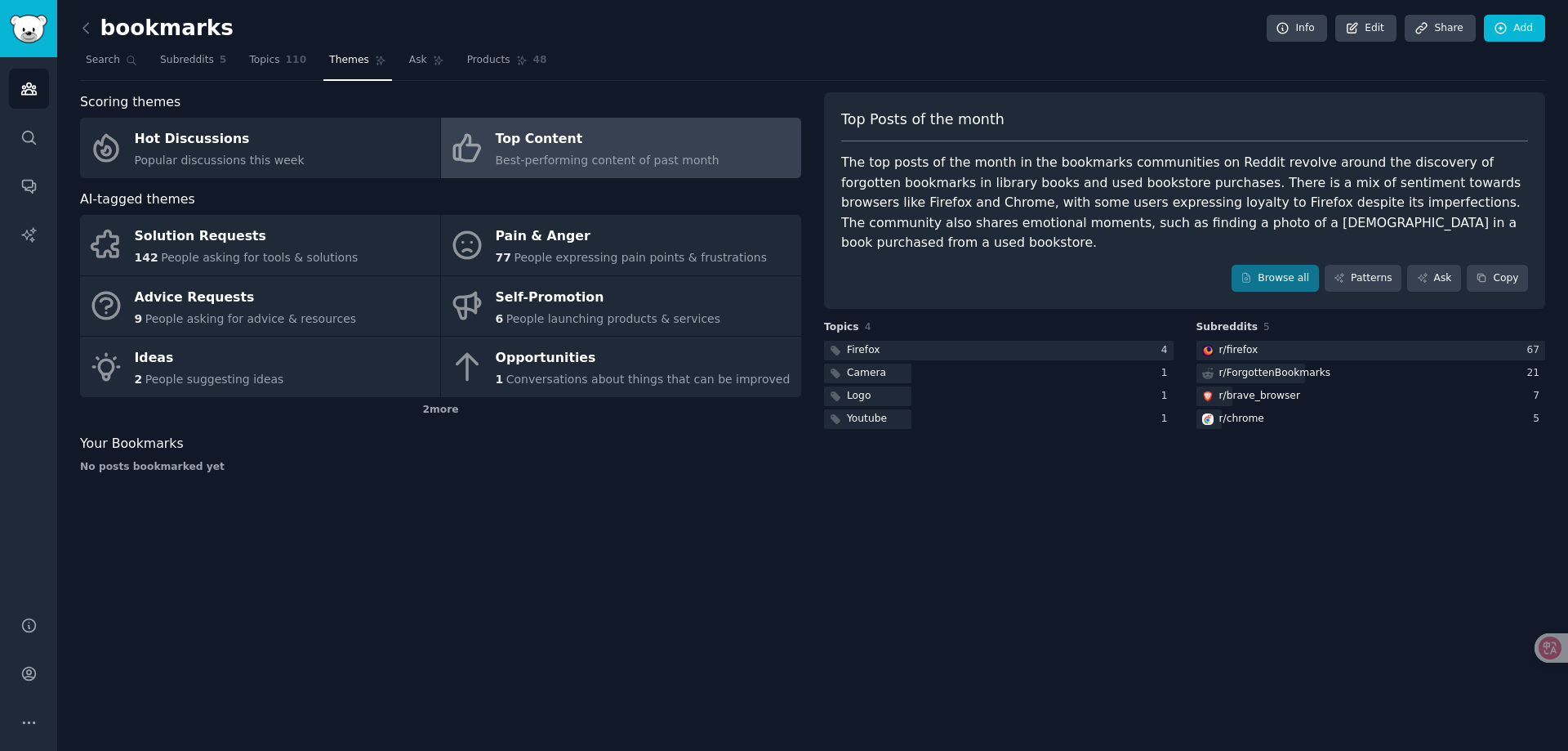
click at [1034, 521] on div "bookmarks Info Edit Share Add Search Subreddits 5 Topics 110 Themes Ask Product…" at bounding box center [812, 375] width 1510 height 751
click at [29, 91] on icon "Sidebar" at bounding box center [29, 89] width 17 height 17
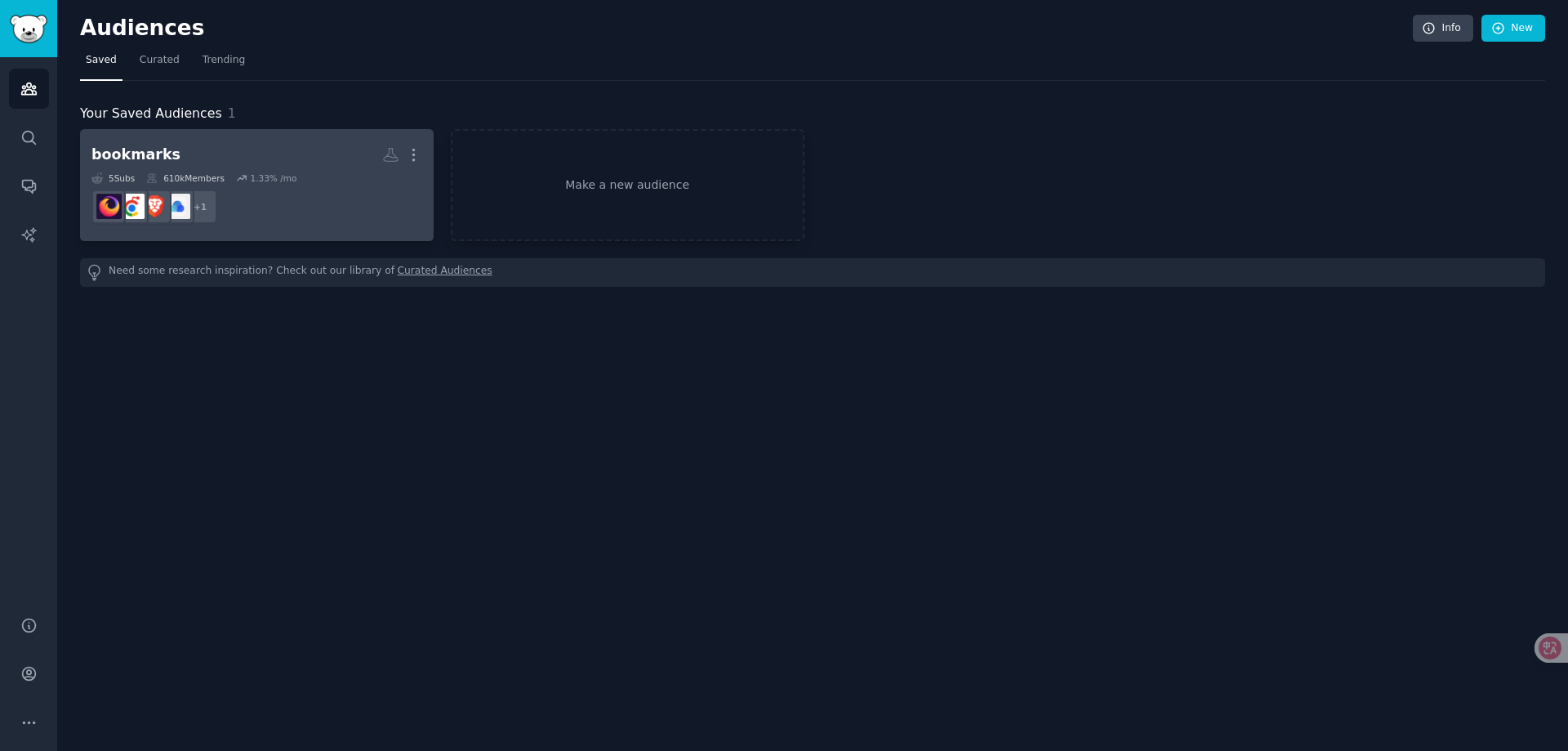
click at [291, 176] on div "1.33 % /mo" at bounding box center [274, 178] width 47 height 12
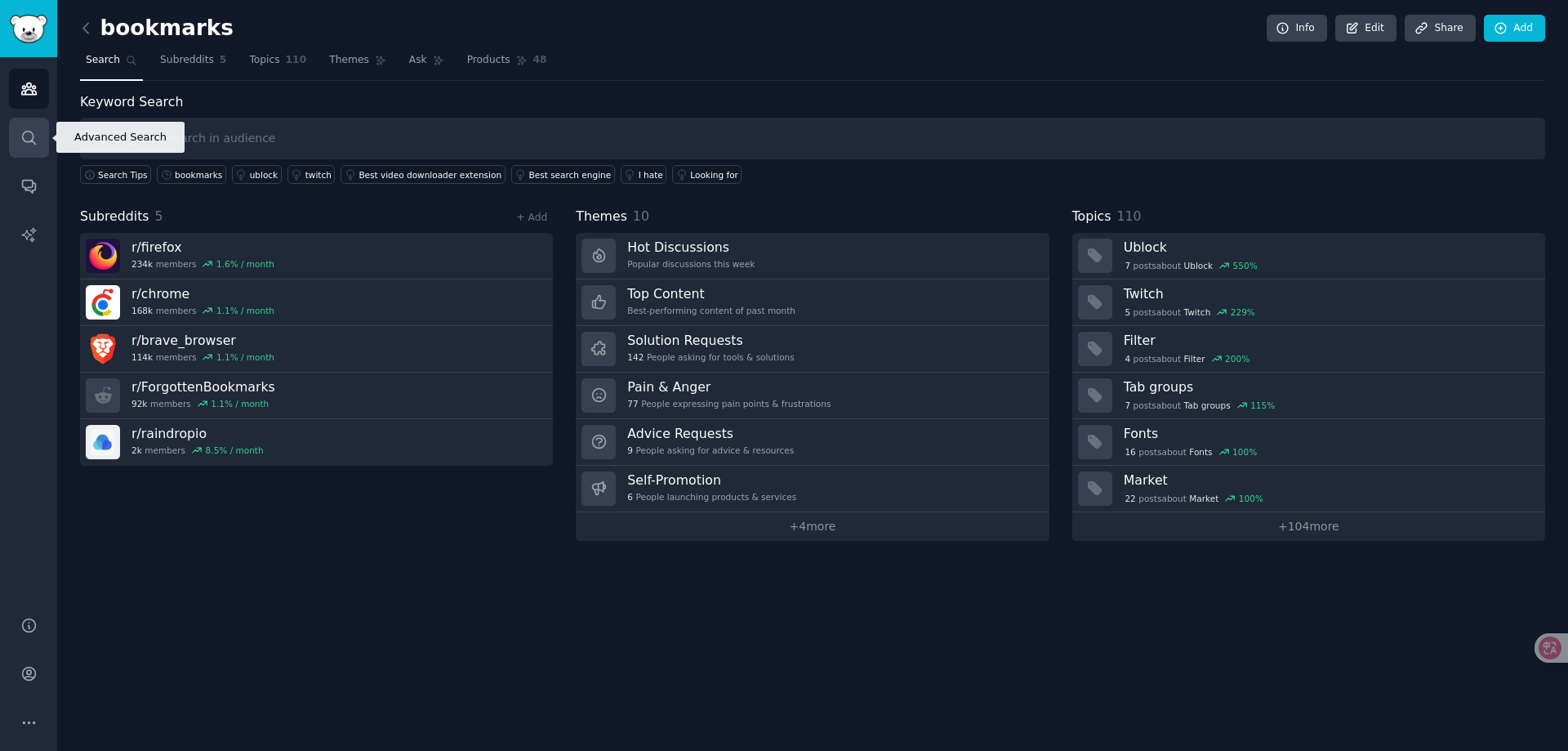
click at [27, 138] on icon "Sidebar" at bounding box center [29, 137] width 17 height 17
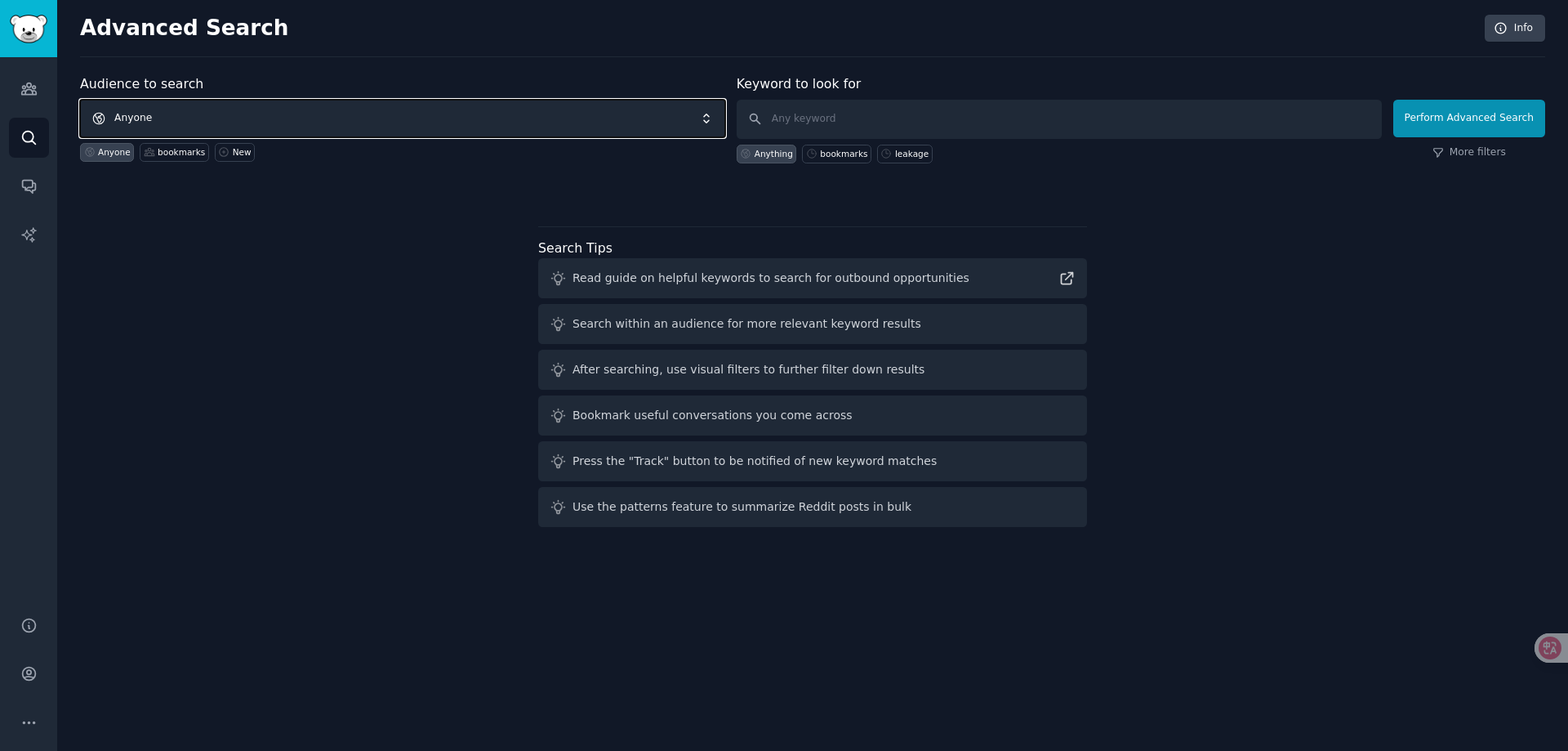
click at [401, 118] on span "Anyone" at bounding box center [403, 118] width 645 height 38
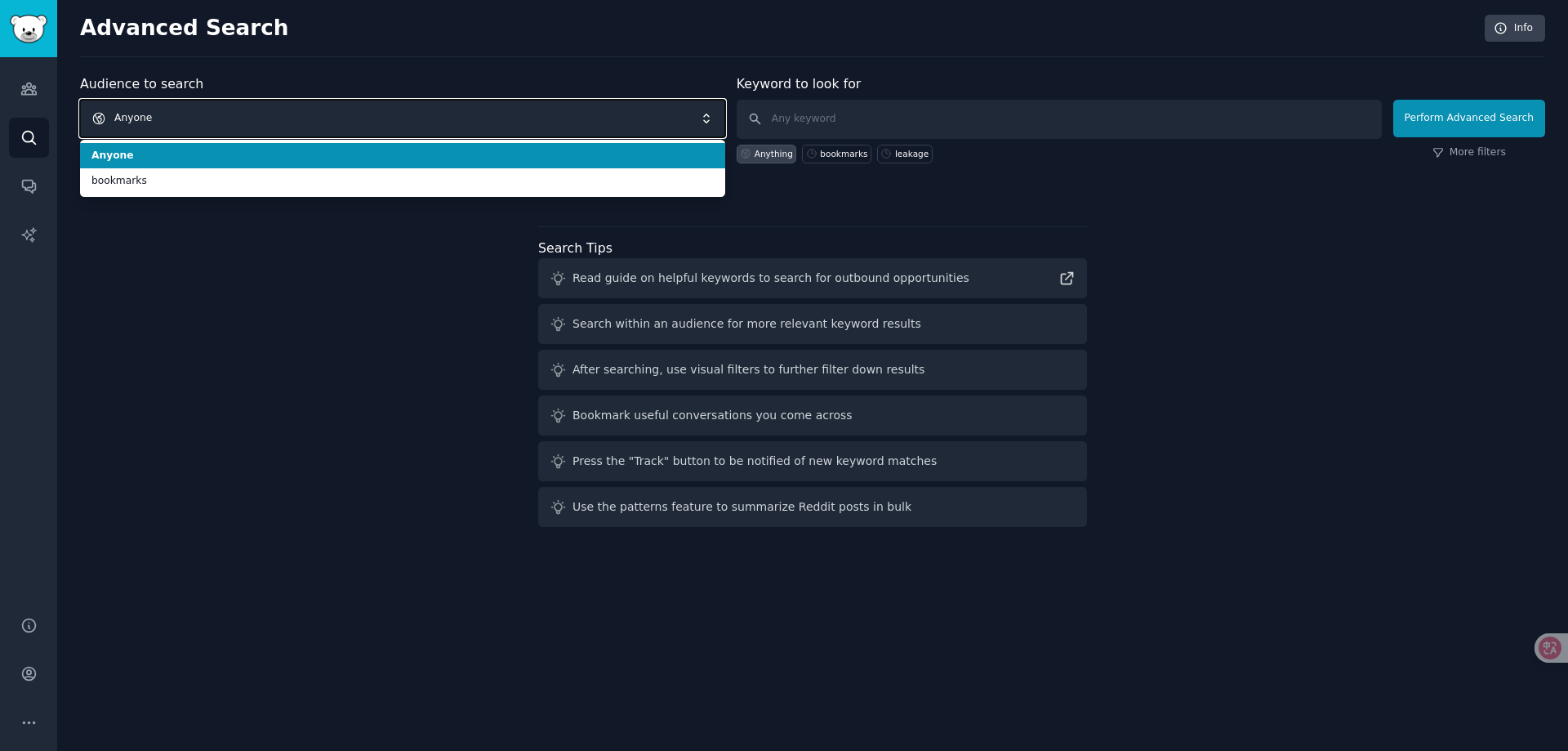
click at [401, 118] on span "Anyone" at bounding box center [403, 118] width 645 height 38
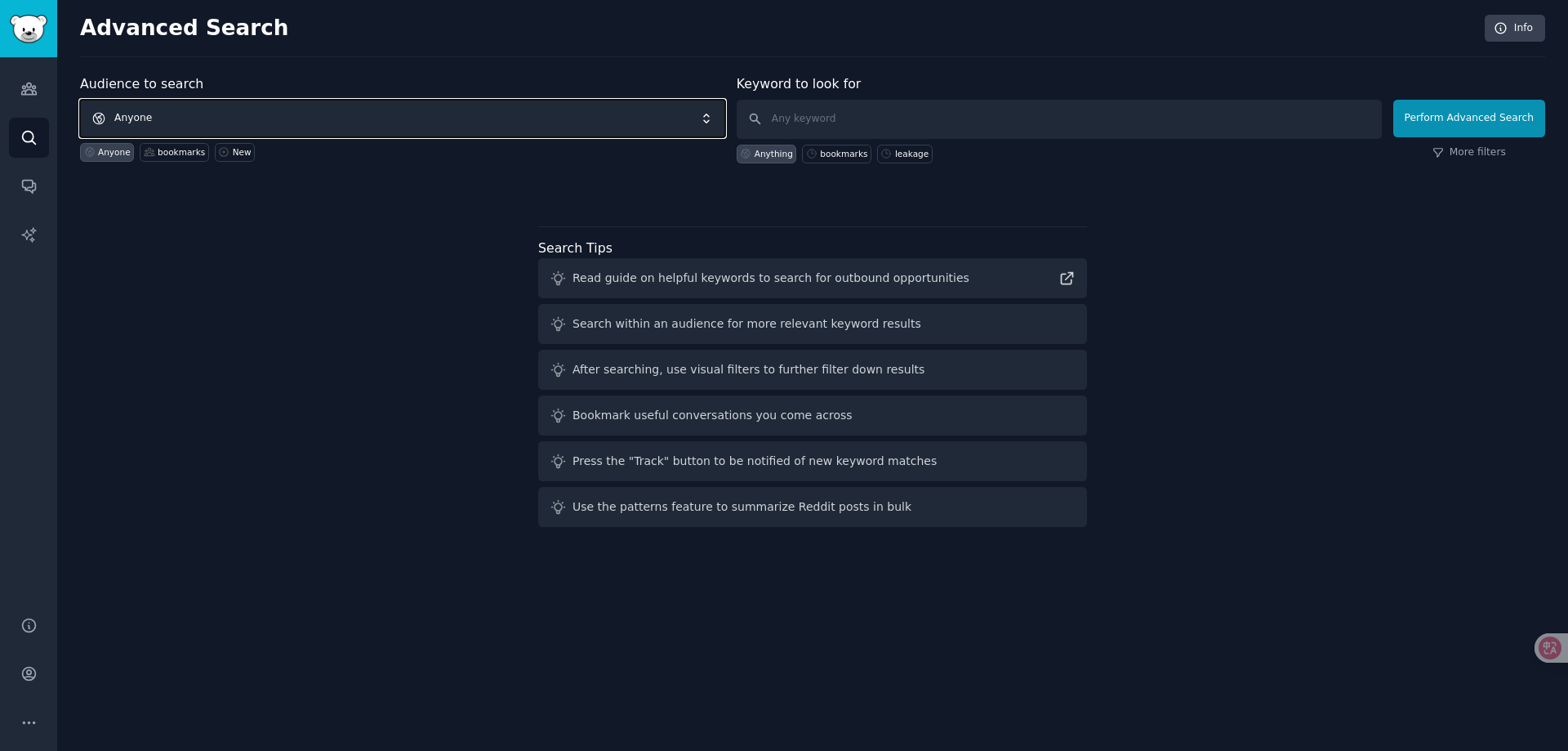
click at [401, 118] on span "Anyone" at bounding box center [403, 118] width 645 height 38
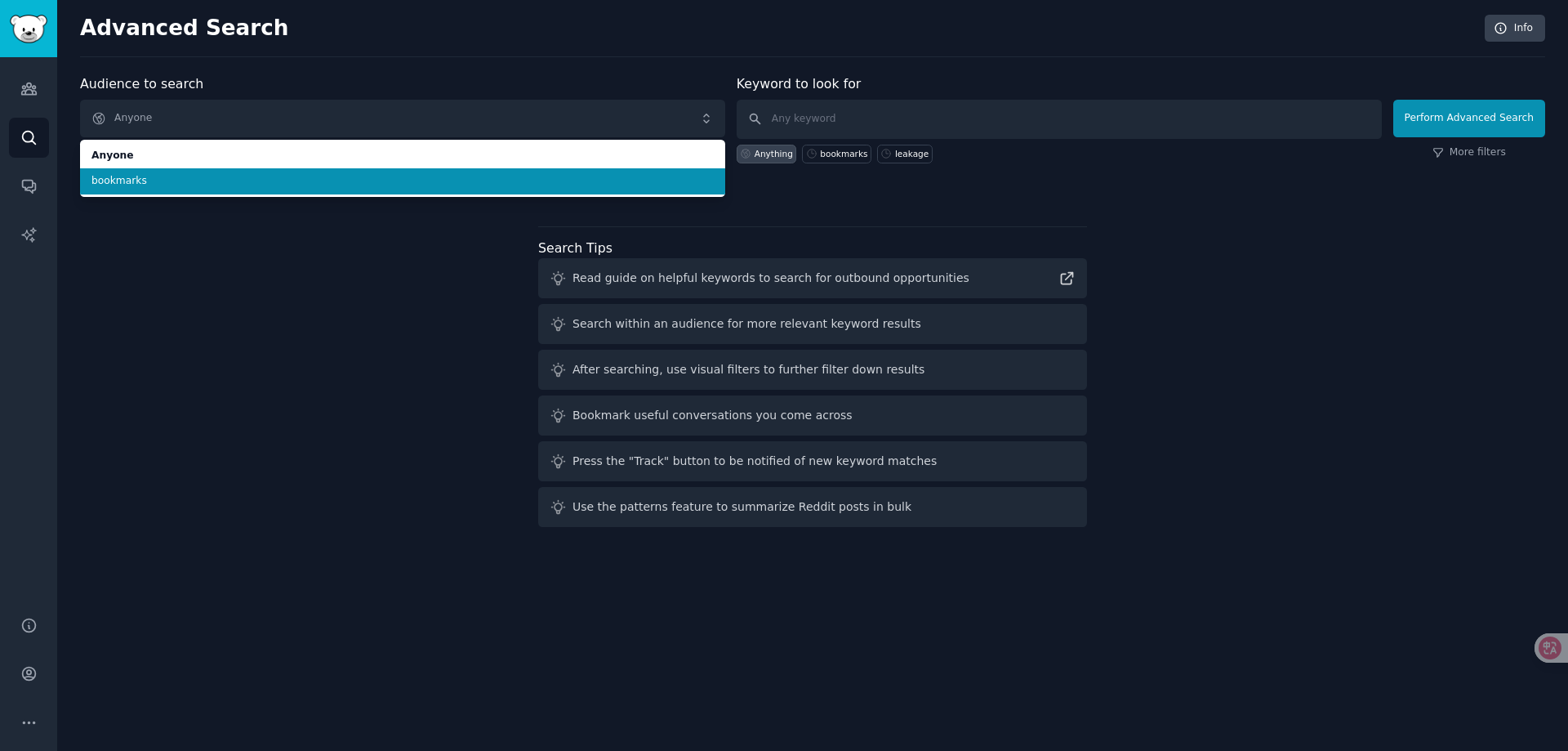
click at [319, 181] on span "bookmarks" at bounding box center [402, 182] width 622 height 14
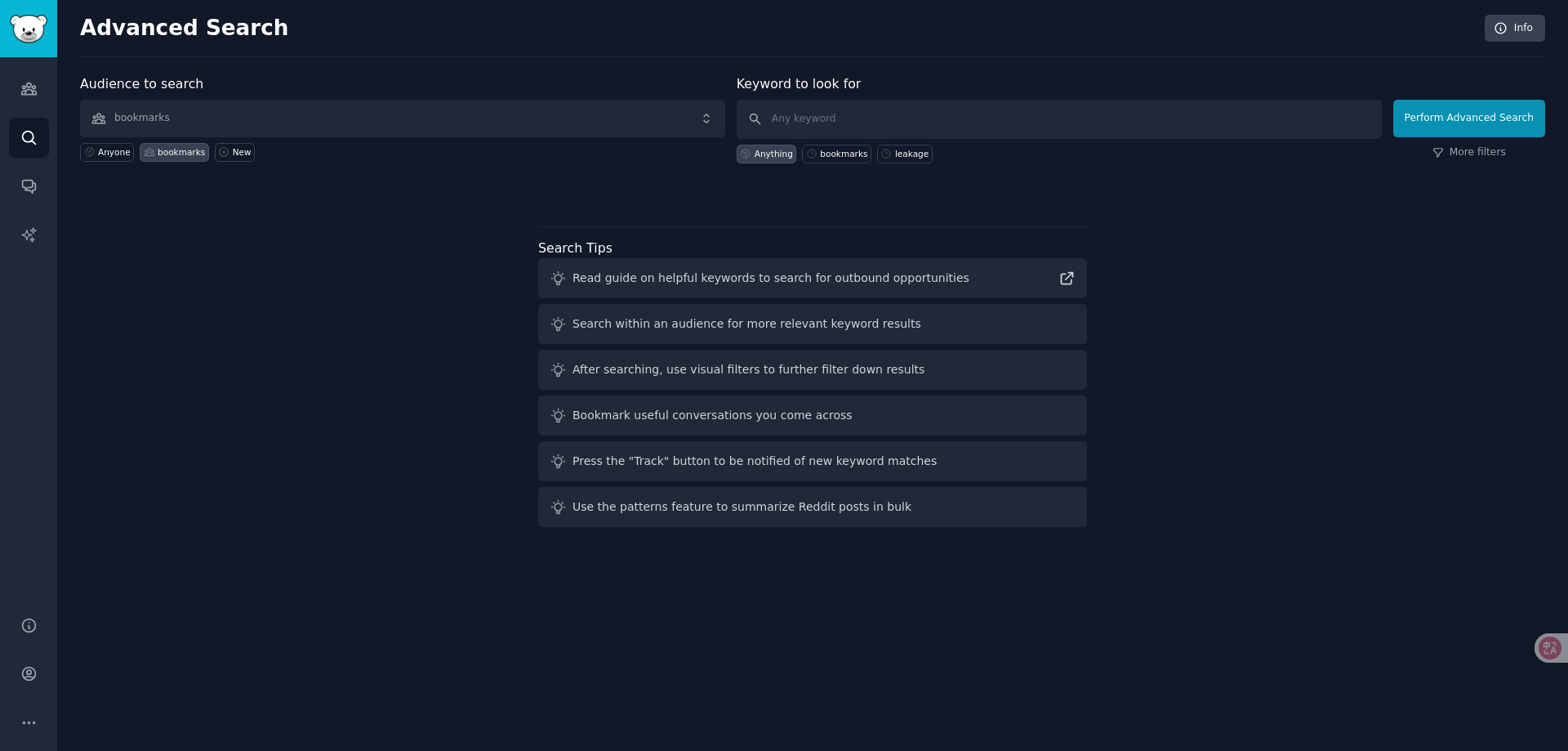
click at [346, 178] on div "Audience to search bookmarks Anyone bookmarks New Keyword to look for Anything …" at bounding box center [813, 136] width 1465 height 124
